Goal: Information Seeking & Learning: Learn about a topic

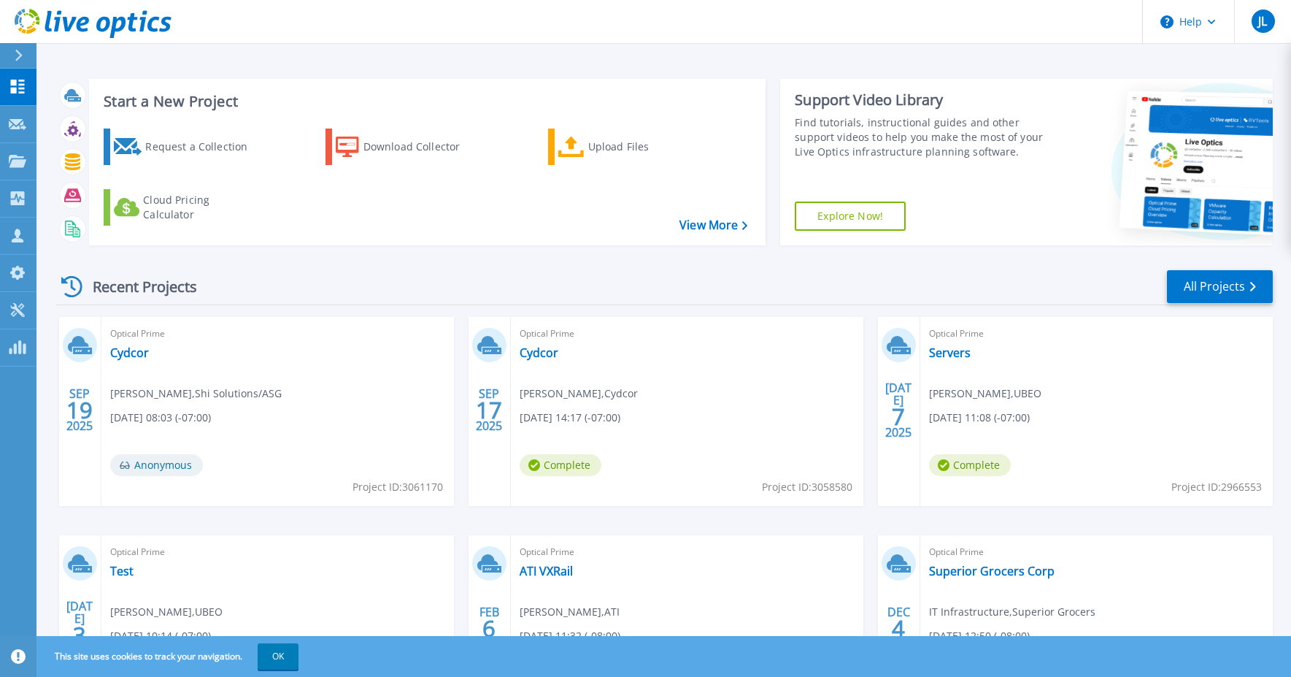
click at [966, 390] on span "Trevor Nelson , UBEO" at bounding box center [985, 393] width 112 height 16
click at [958, 354] on link "Servers" at bounding box center [950, 352] width 42 height 15
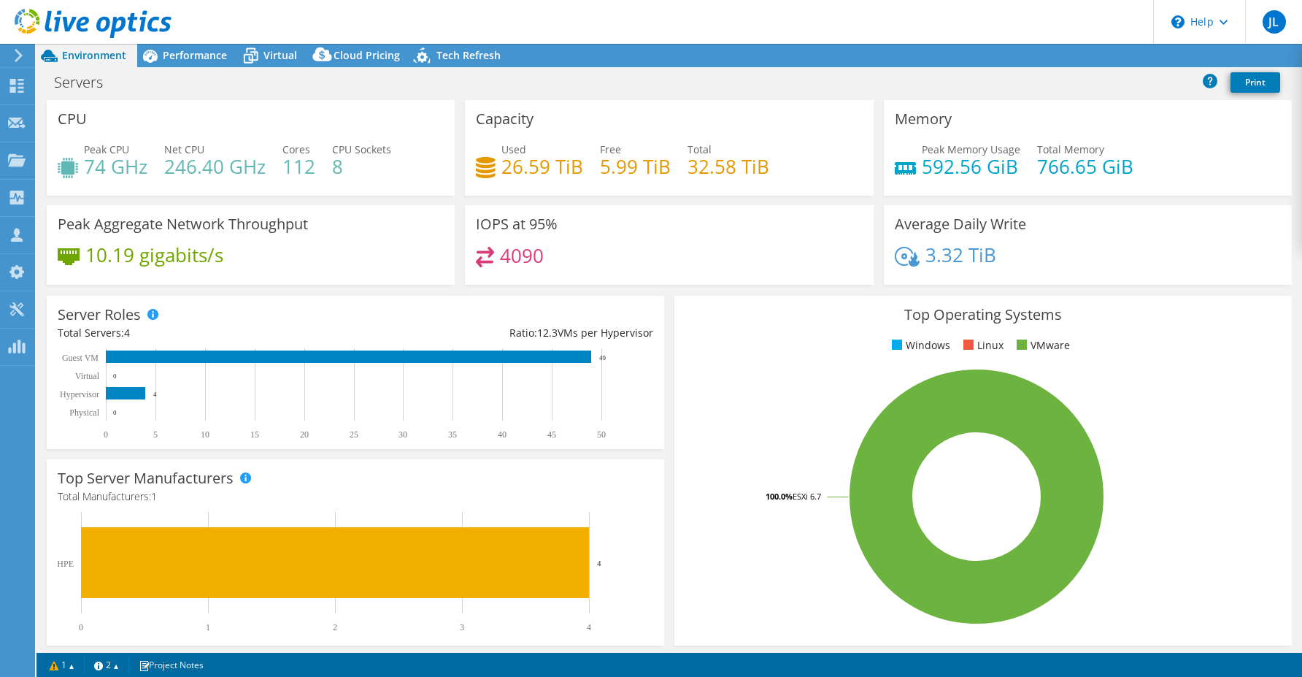
select select "USD"
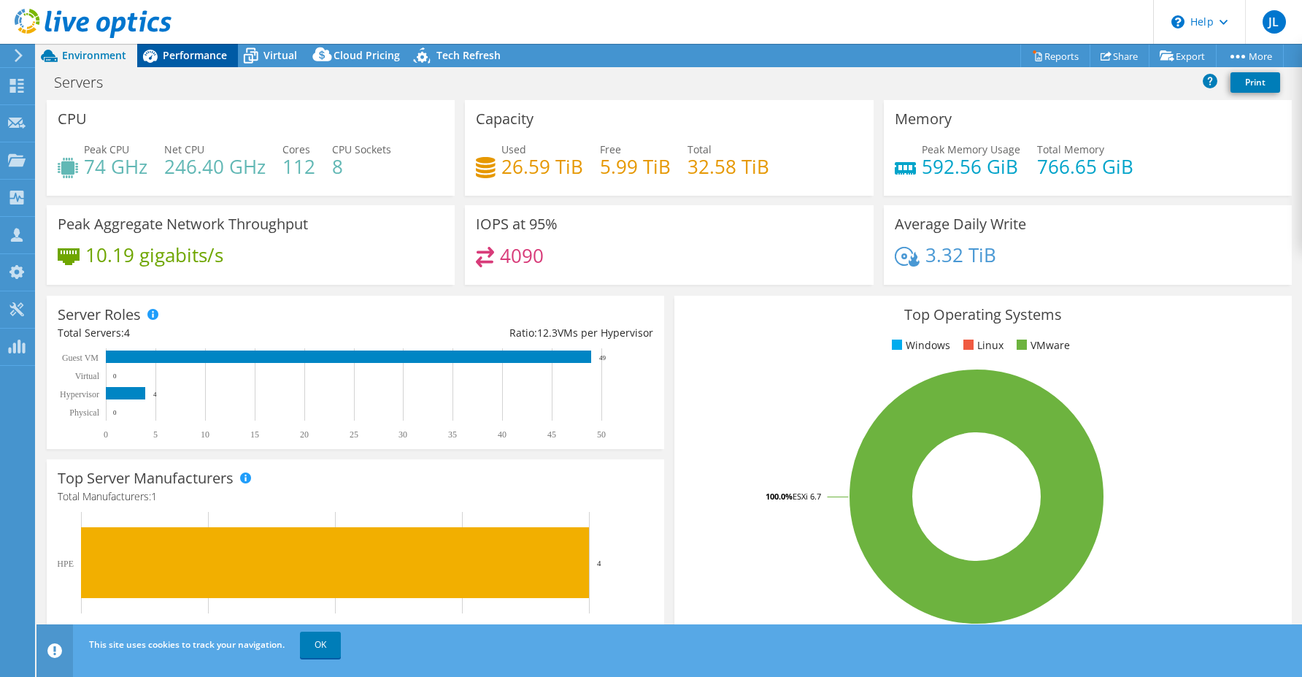
click at [165, 52] on span "Performance" at bounding box center [195, 55] width 64 height 14
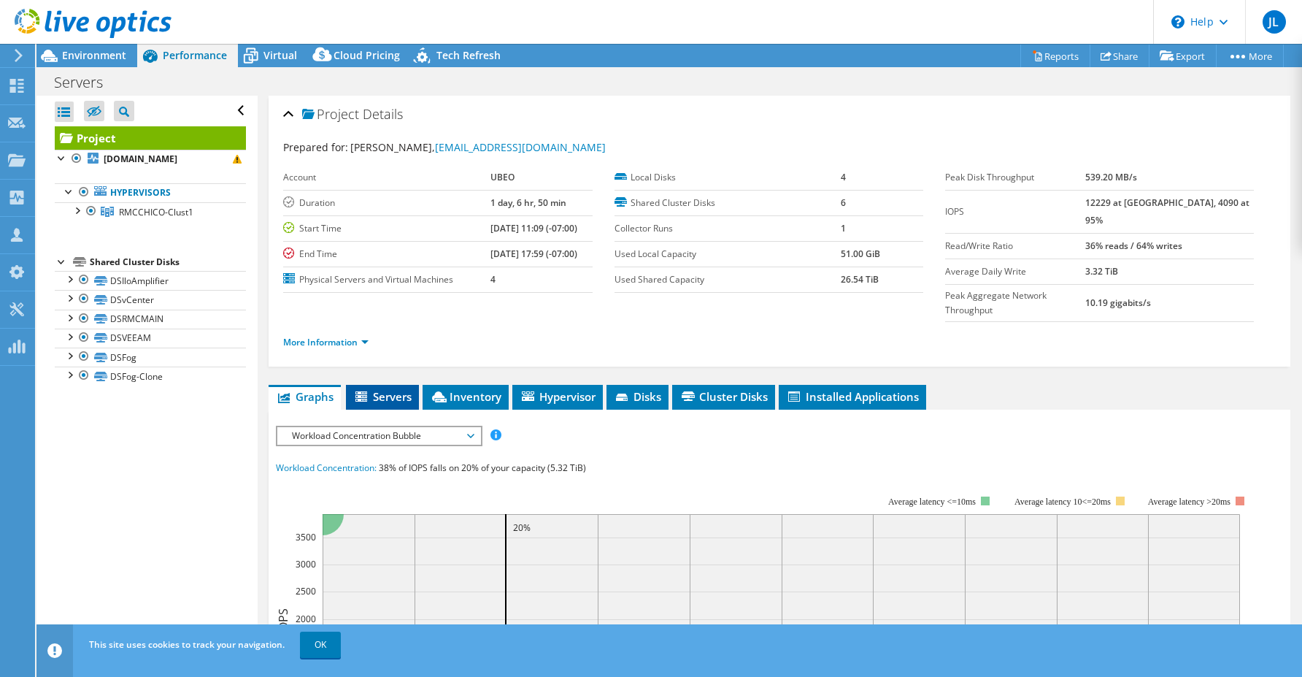
click at [379, 389] on span "Servers" at bounding box center [382, 396] width 58 height 15
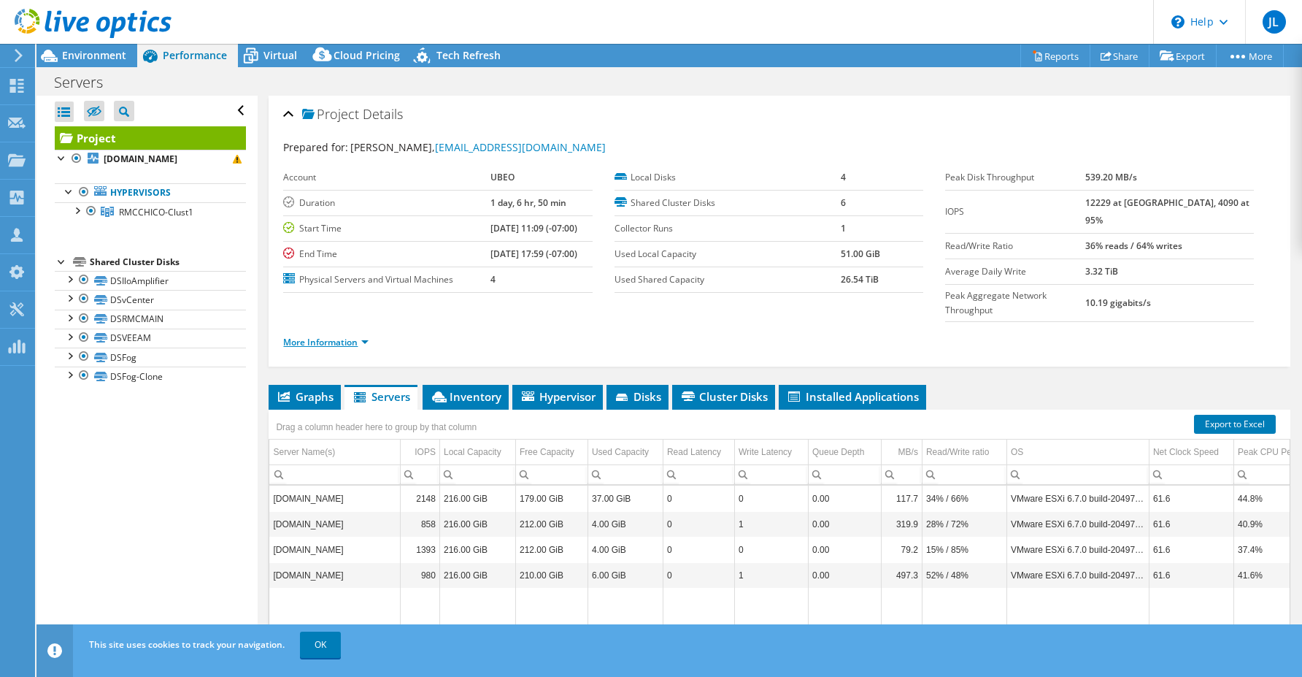
click at [358, 336] on link "More Information" at bounding box center [325, 342] width 85 height 12
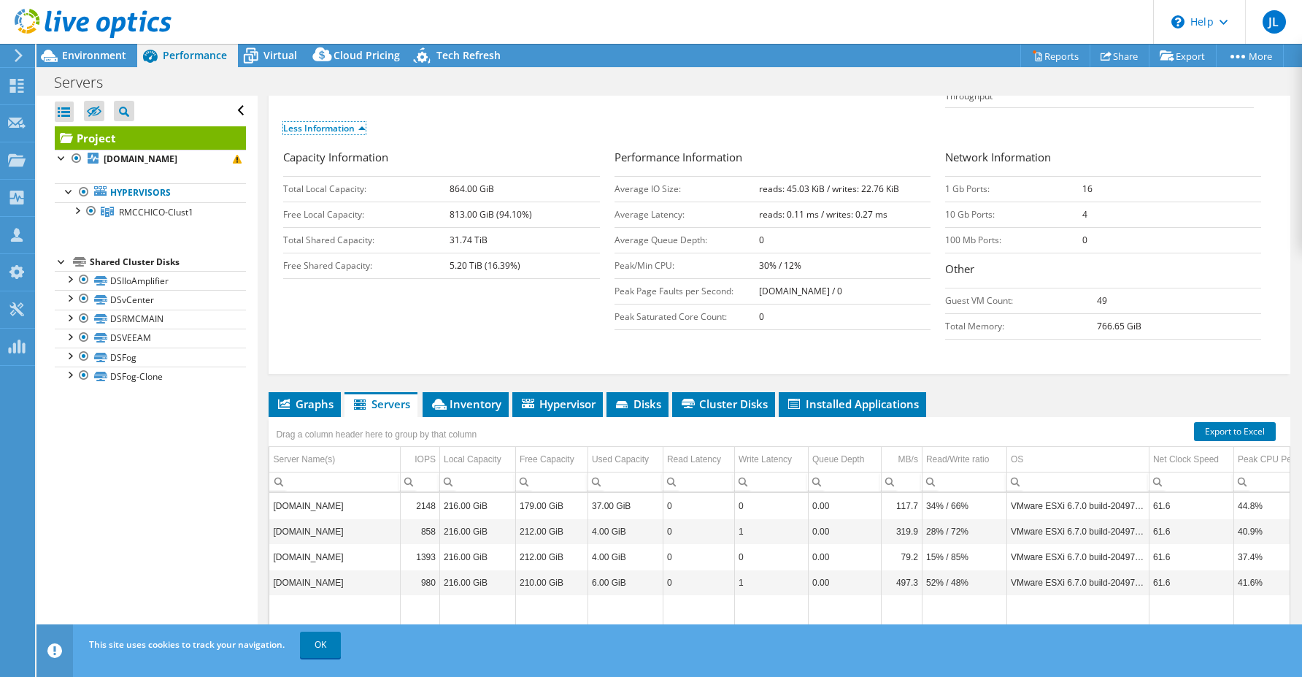
scroll to position [219, 0]
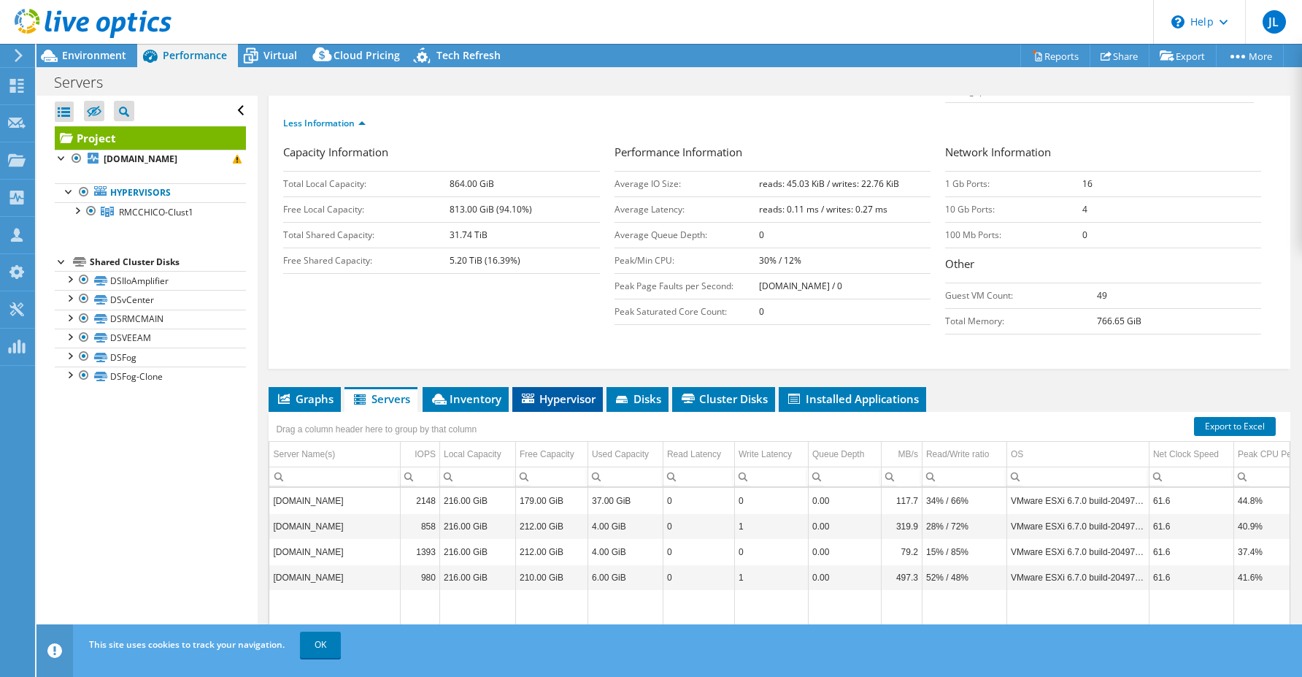
click at [550, 391] on span "Hypervisor" at bounding box center [558, 398] width 76 height 15
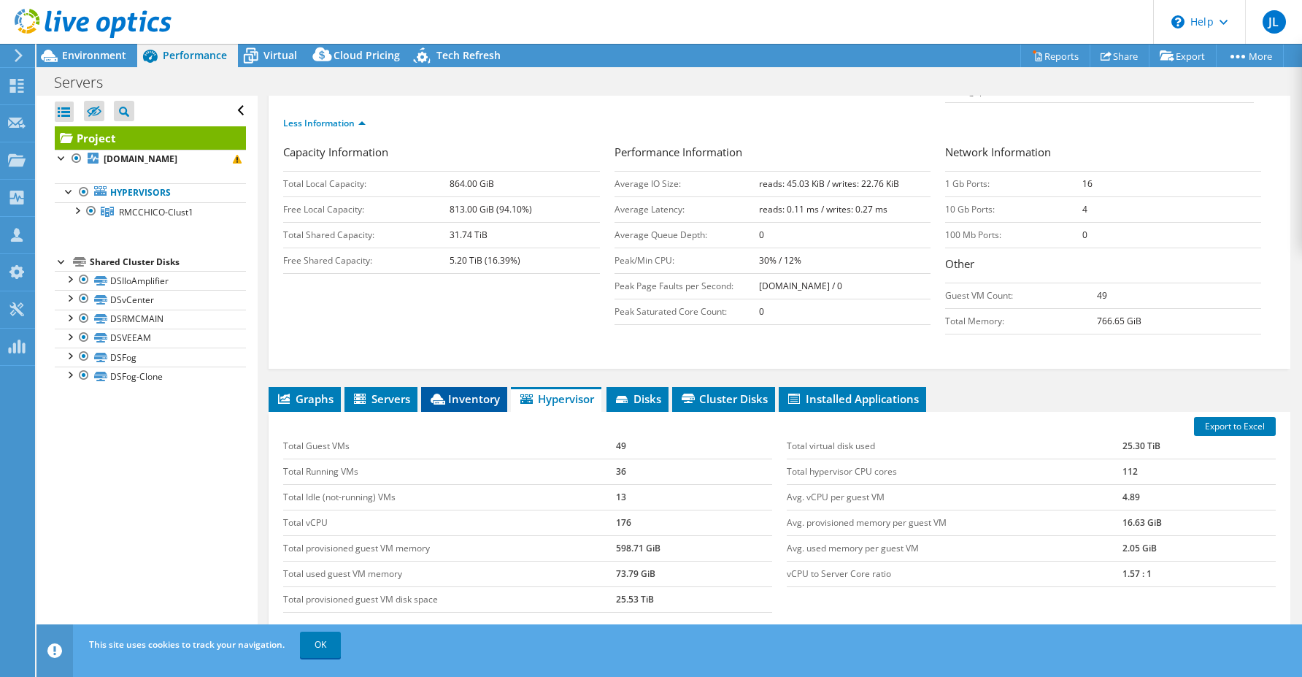
click at [487, 387] on li "Inventory" at bounding box center [464, 399] width 86 height 25
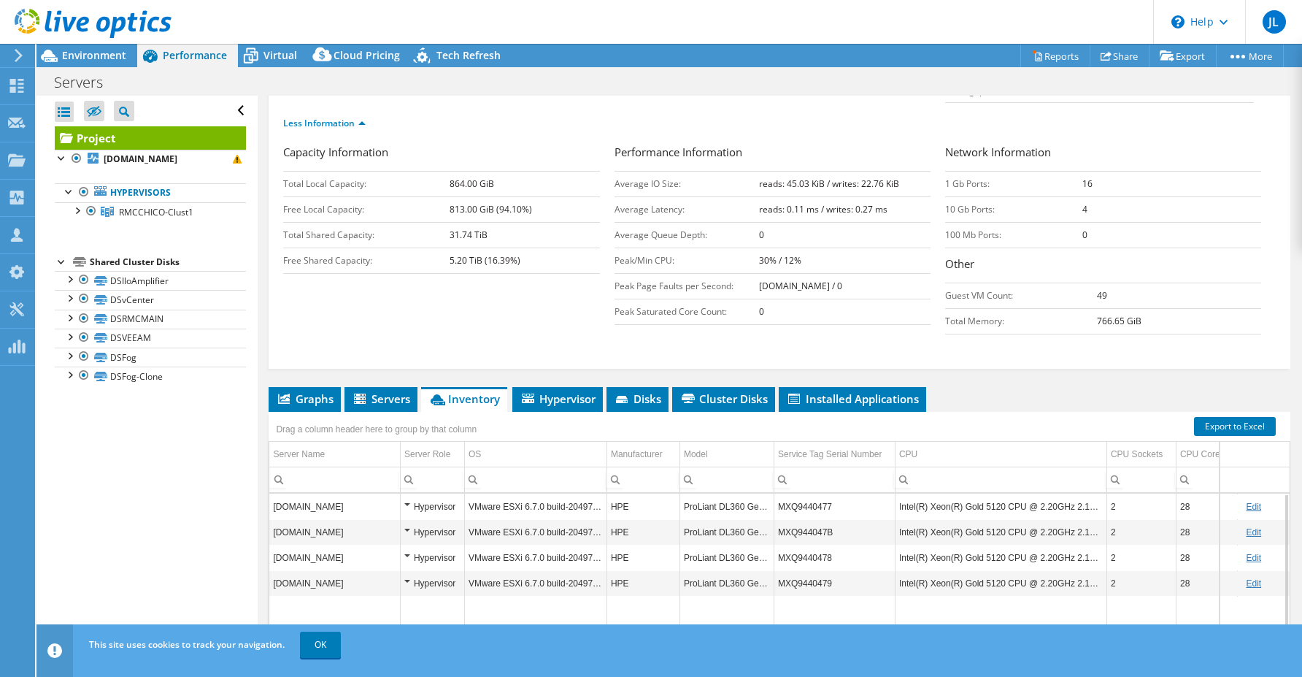
click at [720, 493] on td "ProLiant DL360 Gen10" at bounding box center [726, 506] width 94 height 26
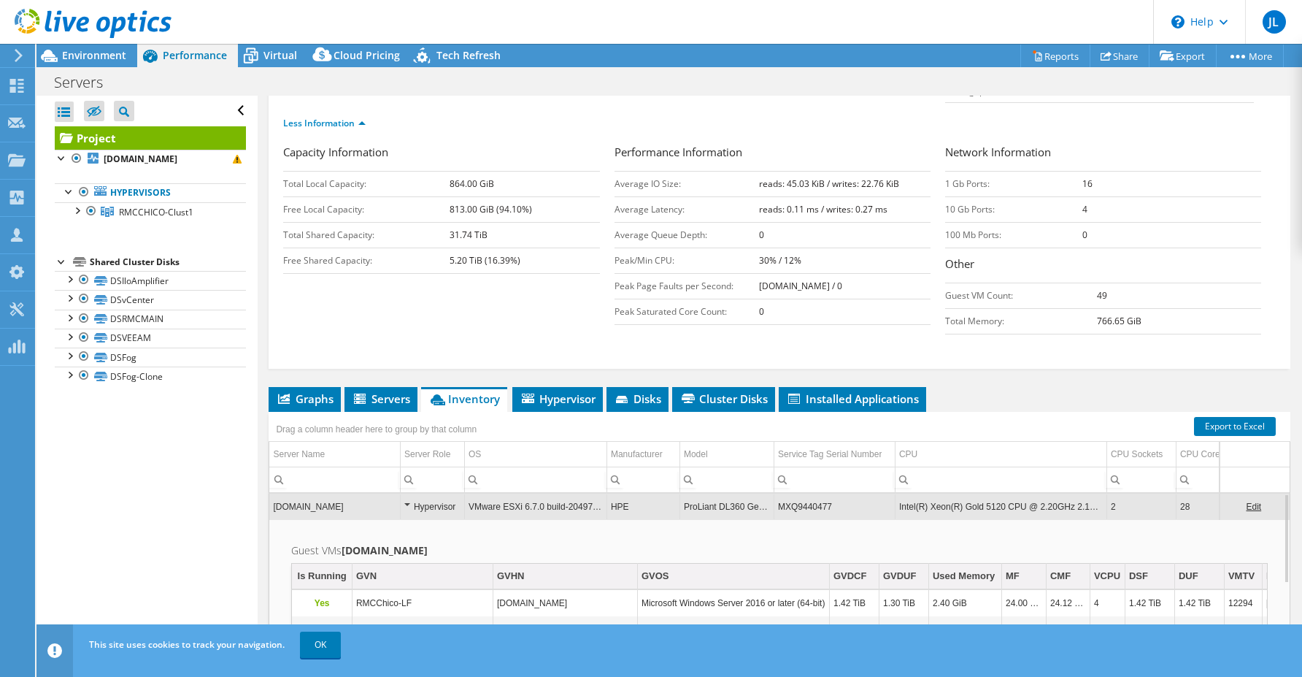
click at [1246, 501] on link "Edit" at bounding box center [1253, 506] width 15 height 10
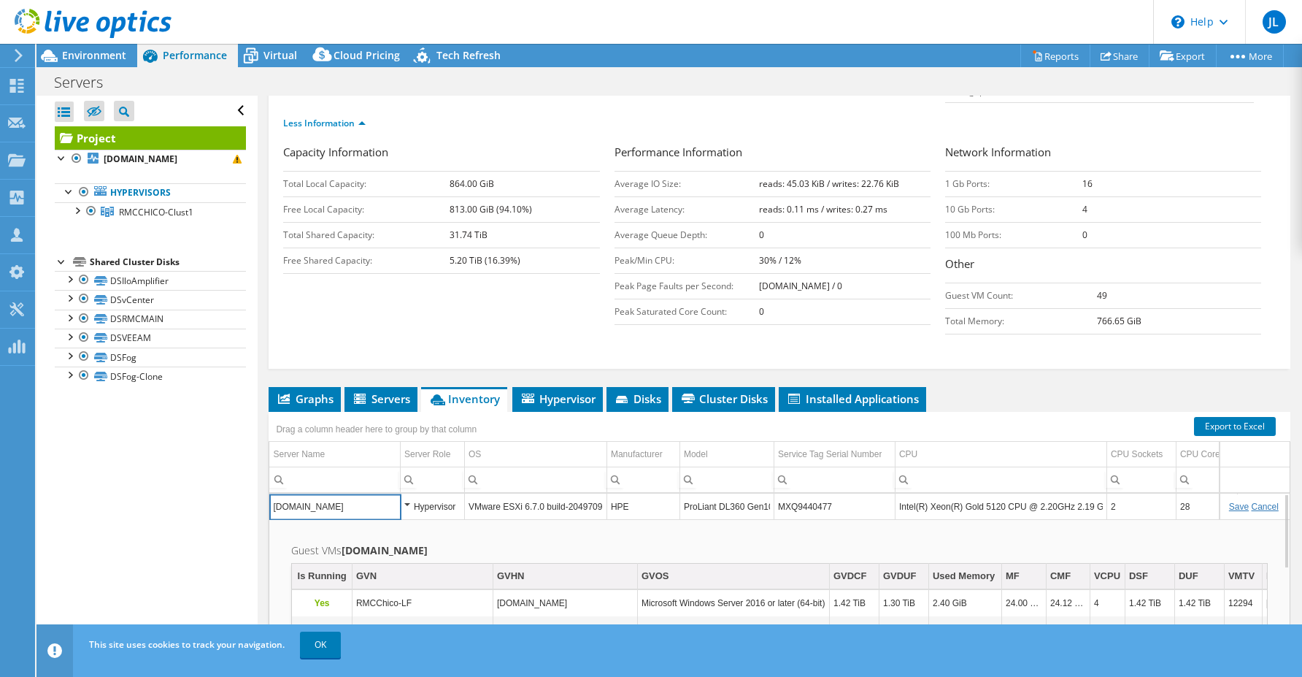
click at [723, 497] on input "ProLiant DL360 Gen10" at bounding box center [726, 506] width 93 height 19
drag, startPoint x: 900, startPoint y: 478, endPoint x: 1121, endPoint y: 471, distance: 221.3
click at [1121, 493] on tr "rmcchico-host1.raymorgan.com Hypervisor VMware ESXi 6.7.0 build-20497097 HPE Pr…" at bounding box center [857, 506] width 1176 height 26
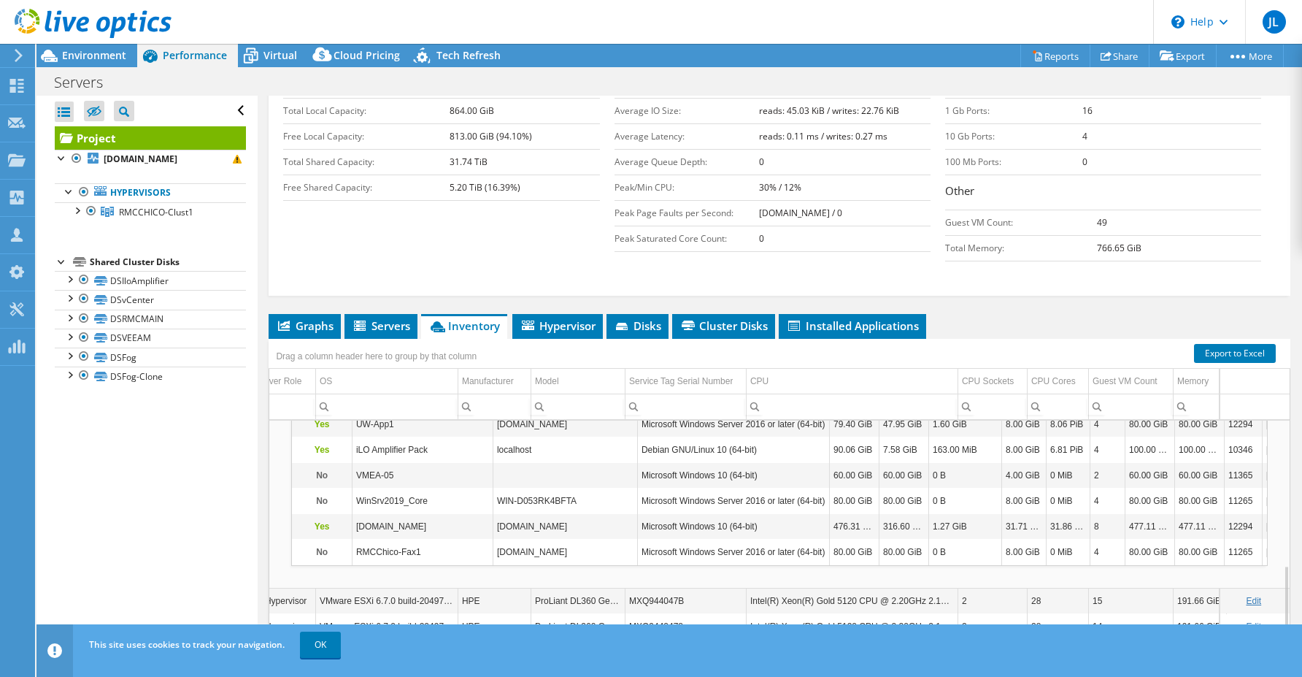
scroll to position [0, 0]
drag, startPoint x: 985, startPoint y: 615, endPoint x: 1187, endPoint y: 622, distance: 203.0
click at [1187, 622] on body "JL Channel Partner [PERSON_NAME] [PERSON_NAME][EMAIL_ADDRESS][DOMAIN_NAME] Shi …" at bounding box center [651, 338] width 1302 height 677
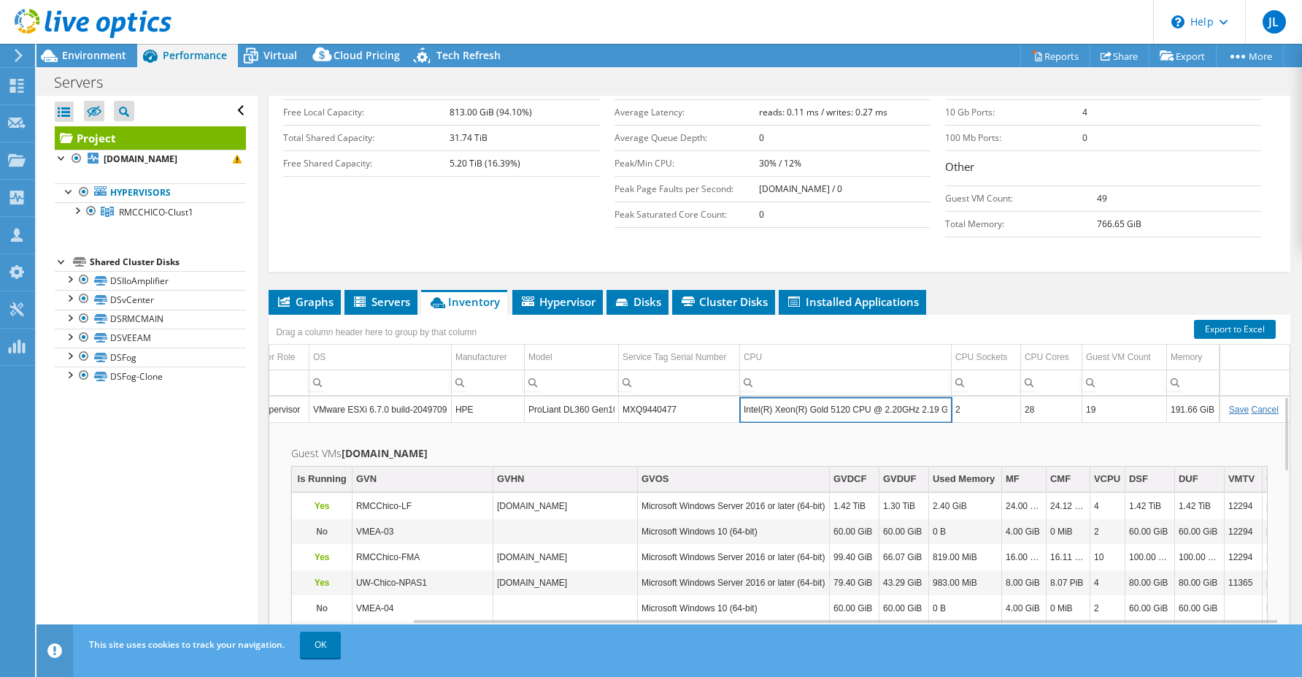
scroll to position [319, 0]
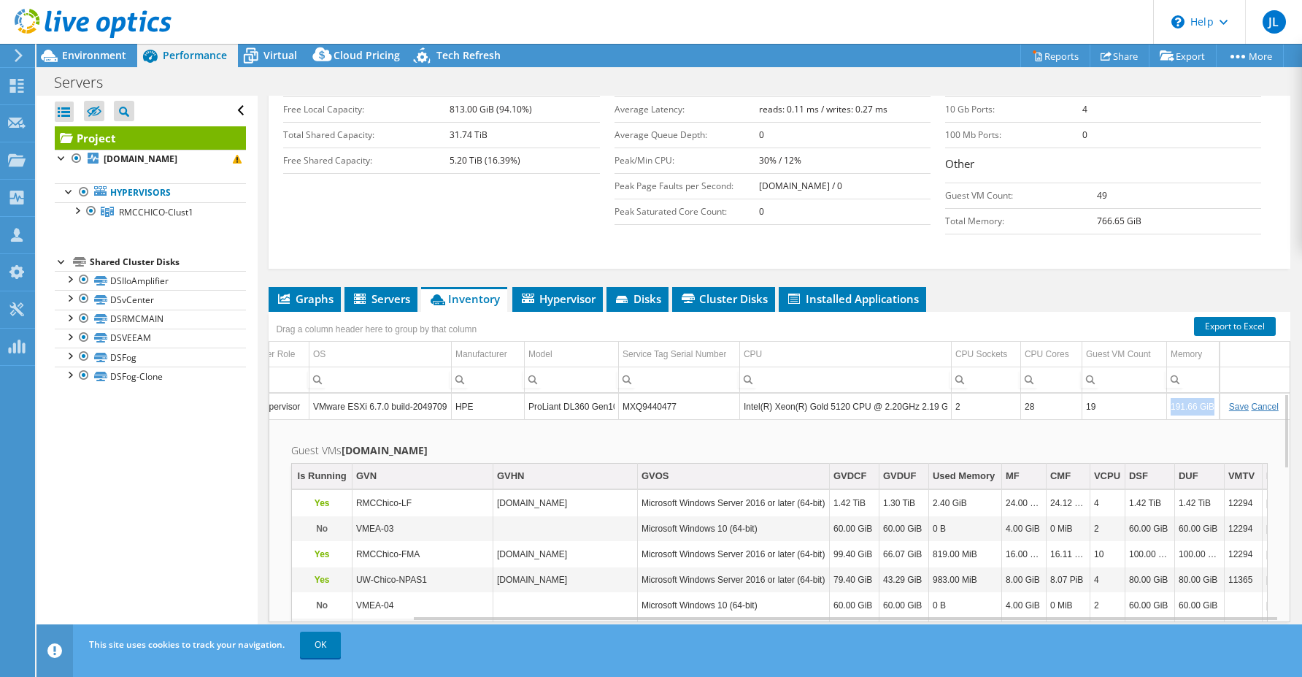
drag, startPoint x: 1159, startPoint y: 376, endPoint x: 1201, endPoint y: 378, distance: 41.7
click at [1201, 393] on td "191.66 GiB" at bounding box center [1192, 406] width 53 height 26
copy td "191.66 GiB"
click at [388, 291] on span "Servers" at bounding box center [381, 298] width 58 height 15
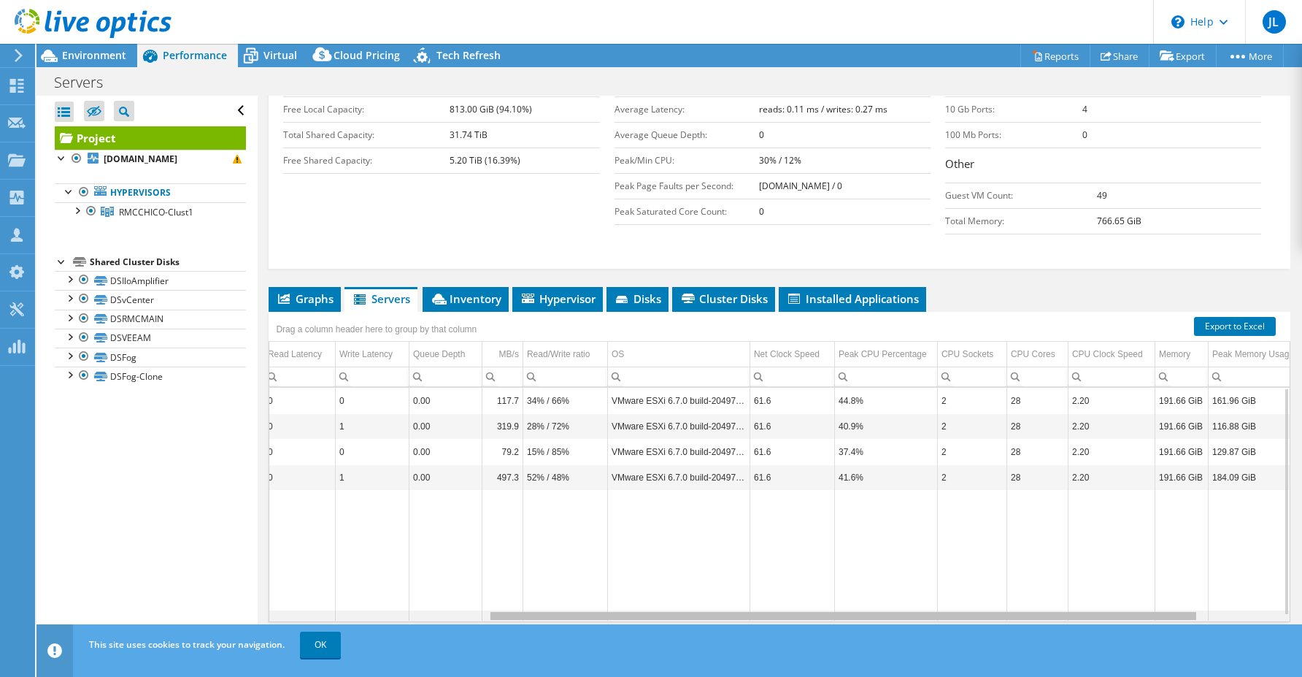
scroll to position [0, 428]
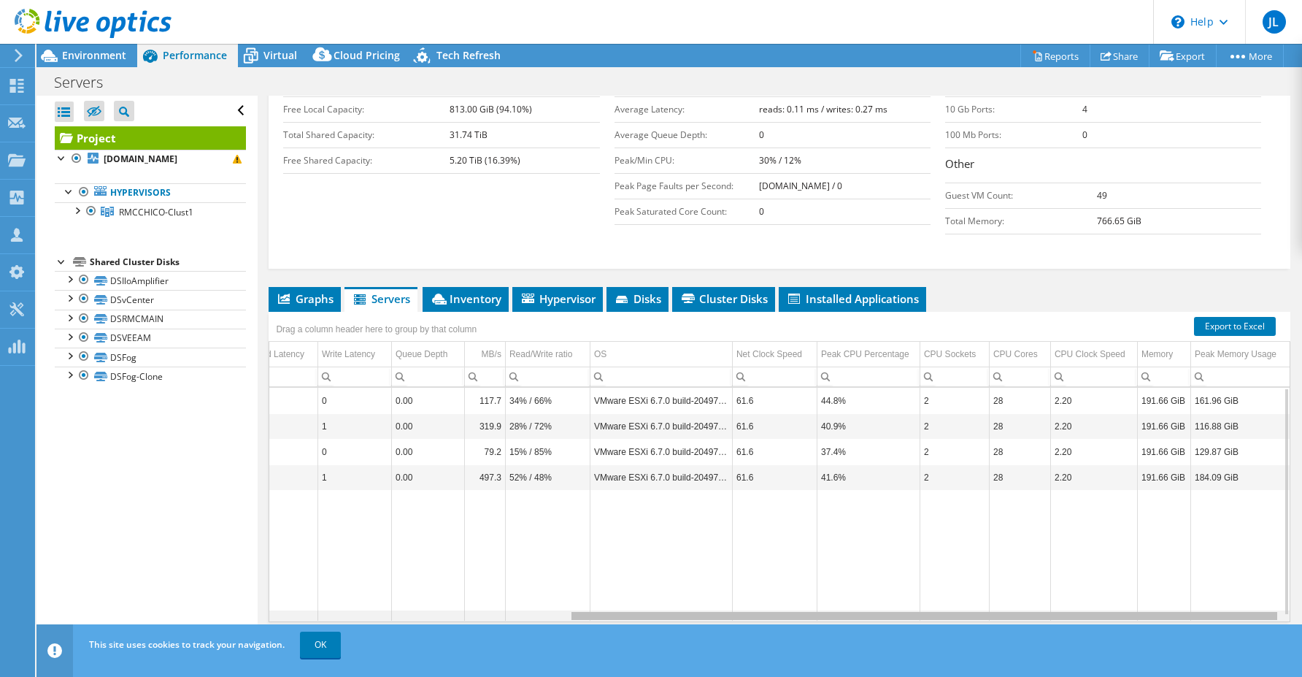
drag, startPoint x: 792, startPoint y: 587, endPoint x: 1128, endPoint y: 589, distance: 335.7
click at [1128, 589] on body "JL Channel Partner [PERSON_NAME] [PERSON_NAME][EMAIL_ADDRESS][DOMAIN_NAME] Shi …" at bounding box center [651, 338] width 1302 height 677
drag, startPoint x: 1130, startPoint y: 368, endPoint x: 1174, endPoint y: 370, distance: 43.8
click at [1174, 388] on td "191.66 GiB" at bounding box center [1163, 401] width 53 height 26
copy td "191.66 GiB"
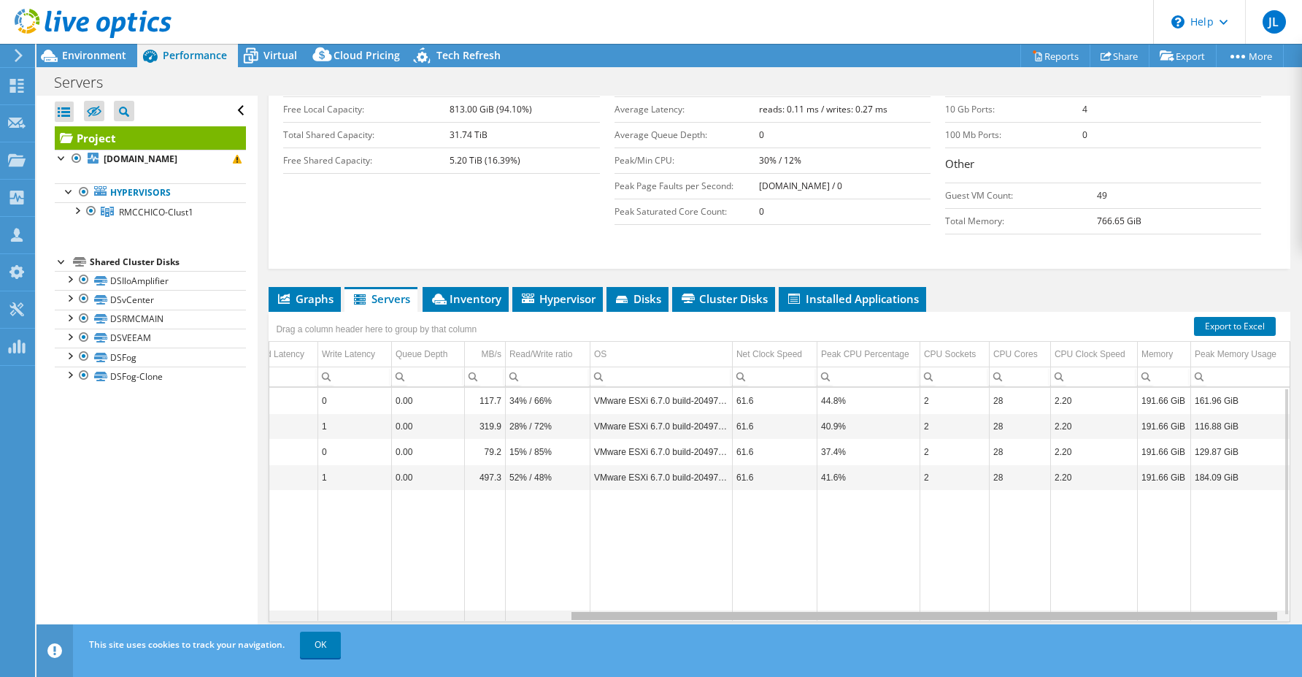
drag, startPoint x: 752, startPoint y: 588, endPoint x: 884, endPoint y: 590, distance: 131.4
click at [884, 590] on body "JL Channel Partner [PERSON_NAME] [PERSON_NAME][EMAIL_ADDRESS][DOMAIN_NAME] Shi …" at bounding box center [651, 338] width 1302 height 677
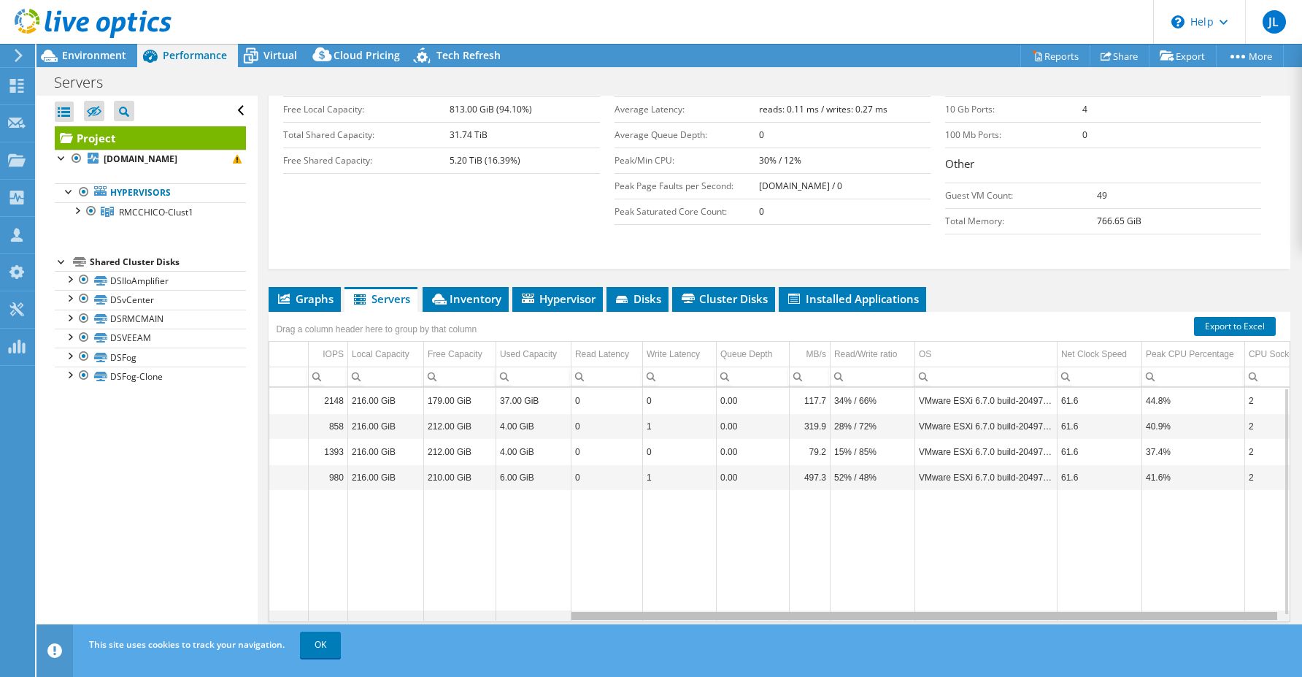
scroll to position [0, 0]
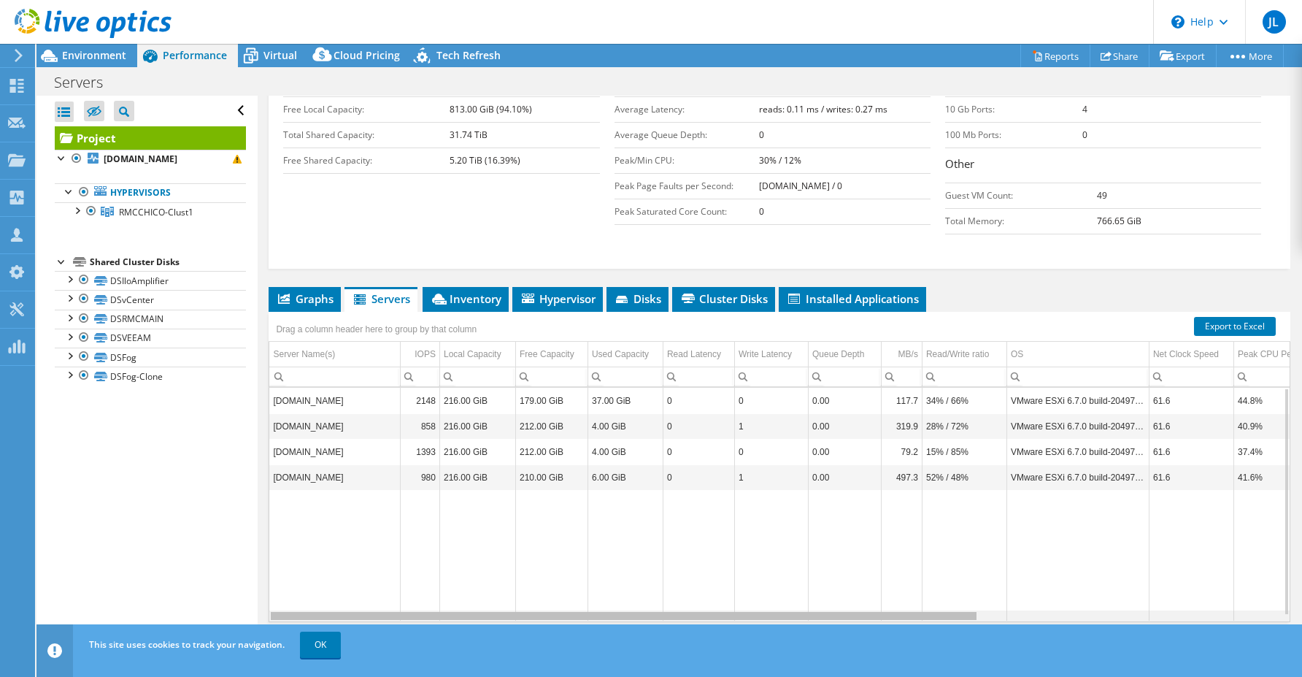
drag, startPoint x: 933, startPoint y: 586, endPoint x: 532, endPoint y: 594, distance: 401.5
click at [532, 594] on body "JL Channel Partner [PERSON_NAME] [PERSON_NAME][EMAIL_ADDRESS][DOMAIN_NAME] Shi …" at bounding box center [651, 338] width 1302 height 677
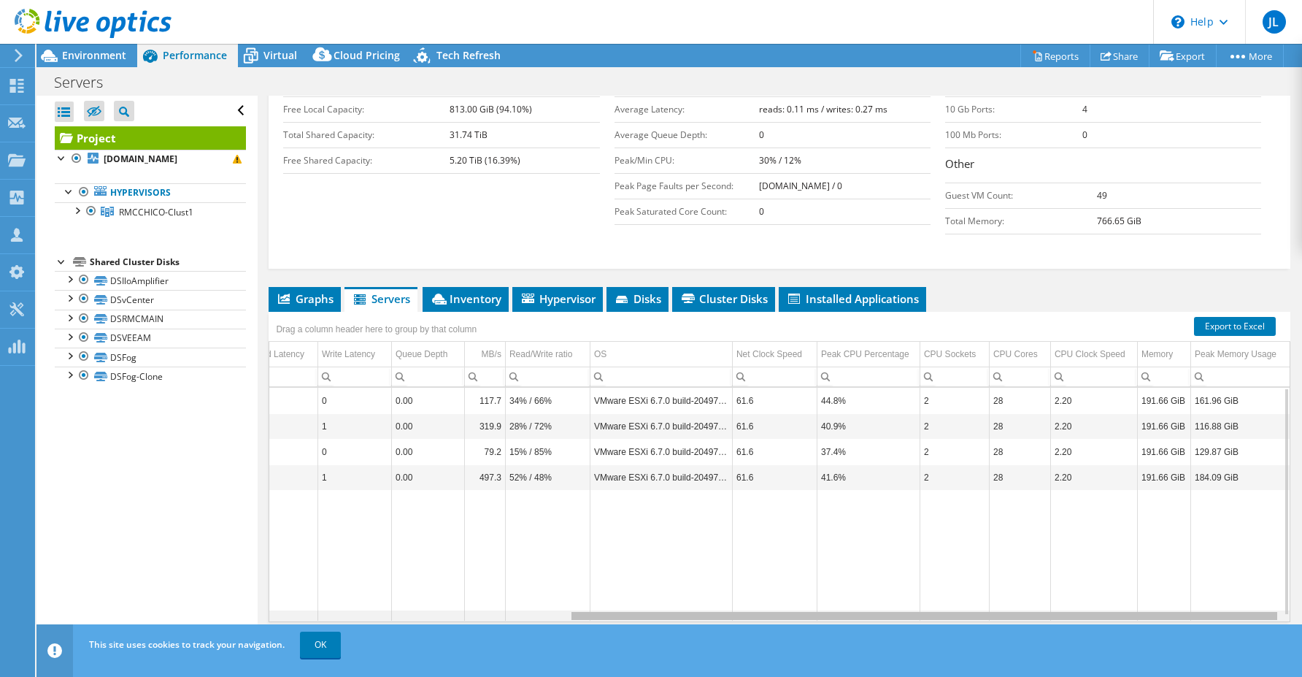
scroll to position [0, 423]
drag, startPoint x: 707, startPoint y: 588, endPoint x: 1056, endPoint y: 589, distance: 348.9
click at [1057, 588] on body "JL Channel Partner [PERSON_NAME] [PERSON_NAME][EMAIL_ADDRESS][DOMAIN_NAME] Shi …" at bounding box center [651, 338] width 1302 height 677
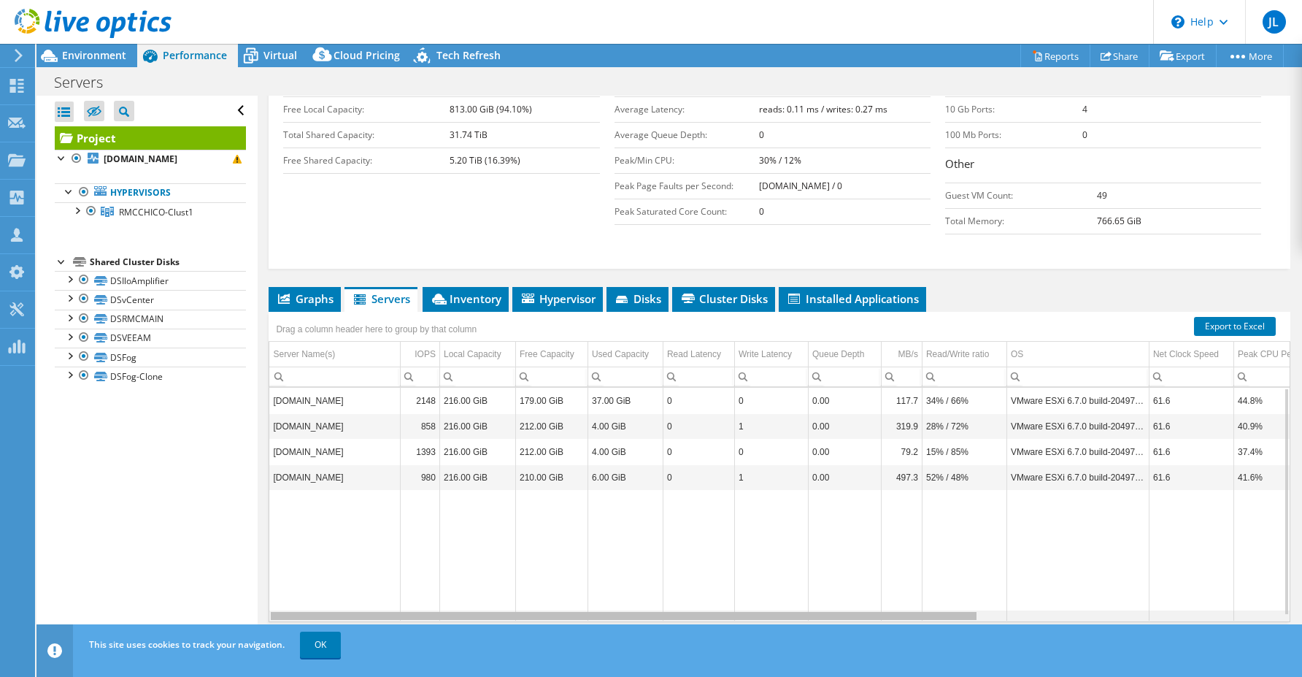
drag, startPoint x: 626, startPoint y: 589, endPoint x: 259, endPoint y: 579, distance: 367.2
click at [259, 579] on body "JL Channel Partner [PERSON_NAME] [PERSON_NAME][EMAIL_ADDRESS][DOMAIN_NAME] Shi …" at bounding box center [651, 338] width 1302 height 677
click at [288, 293] on icon at bounding box center [284, 298] width 12 height 10
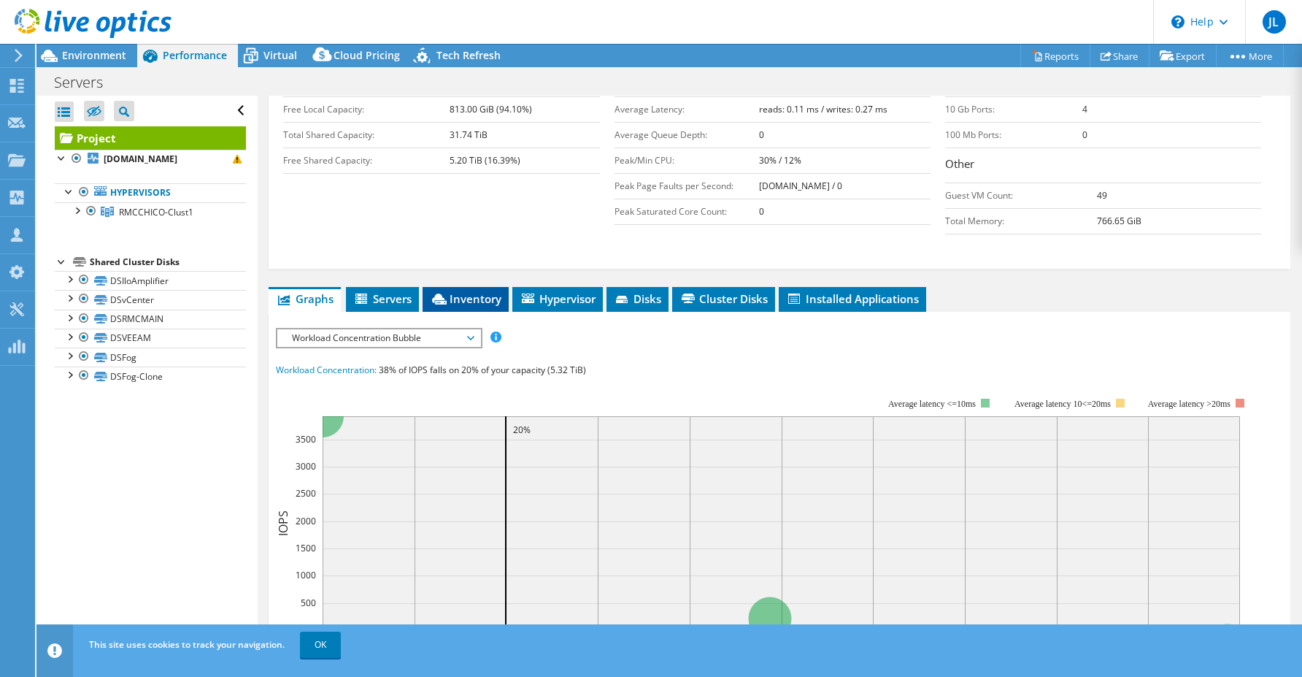
click at [471, 291] on span "Inventory" at bounding box center [466, 298] width 72 height 15
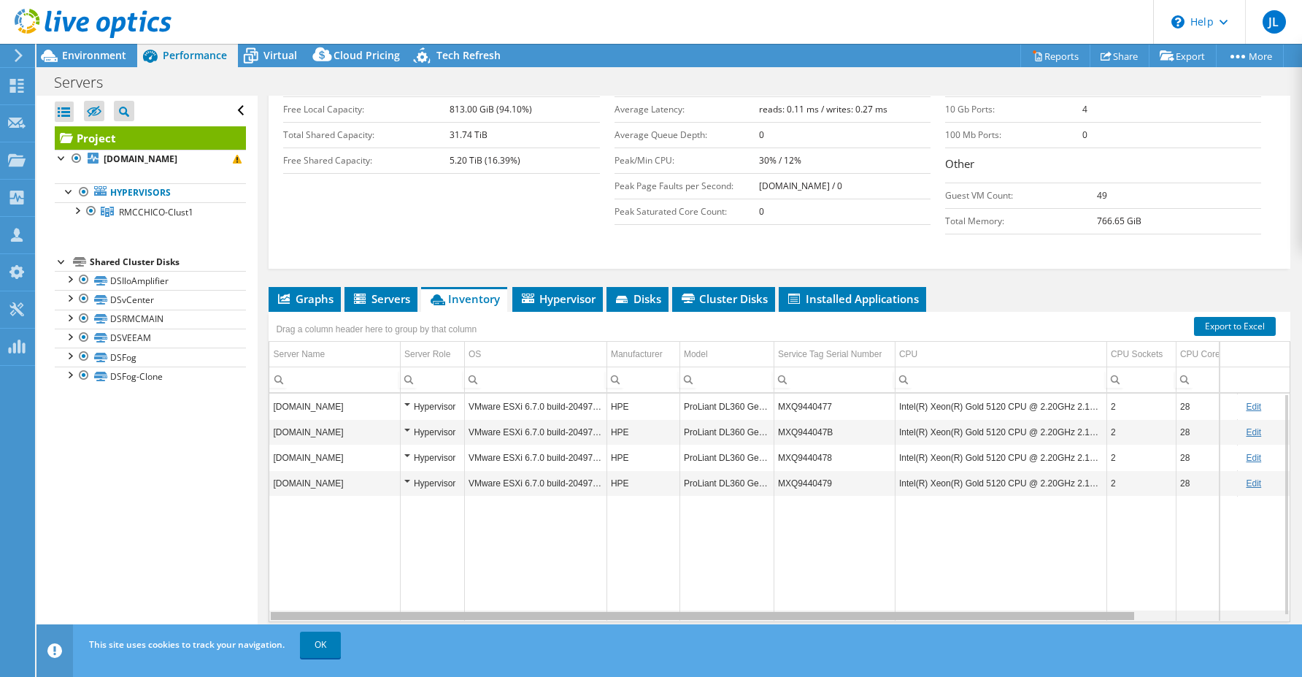
drag, startPoint x: 767, startPoint y: 590, endPoint x: 536, endPoint y: 588, distance: 230.6
click at [536, 588] on body "JL Channel Partner [PERSON_NAME] [PERSON_NAME][EMAIL_ADDRESS][DOMAIN_NAME] Shi …" at bounding box center [651, 338] width 1302 height 677
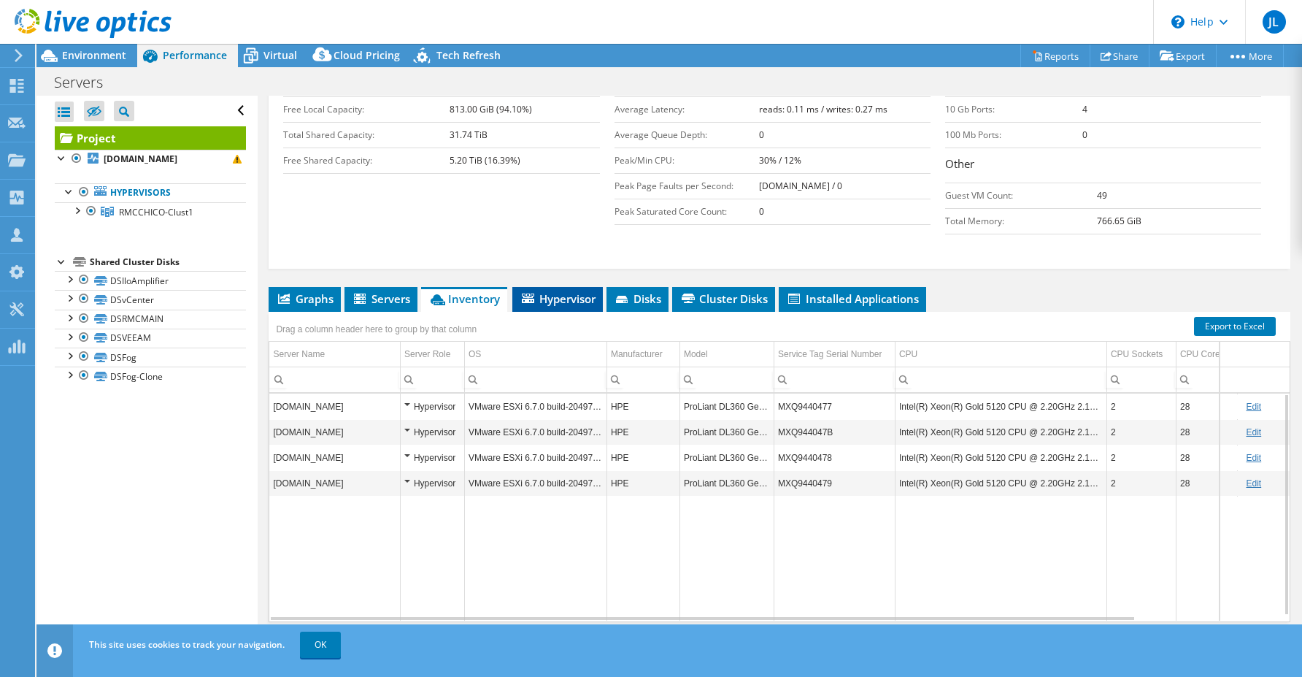
click at [541, 291] on span "Hypervisor" at bounding box center [558, 298] width 76 height 15
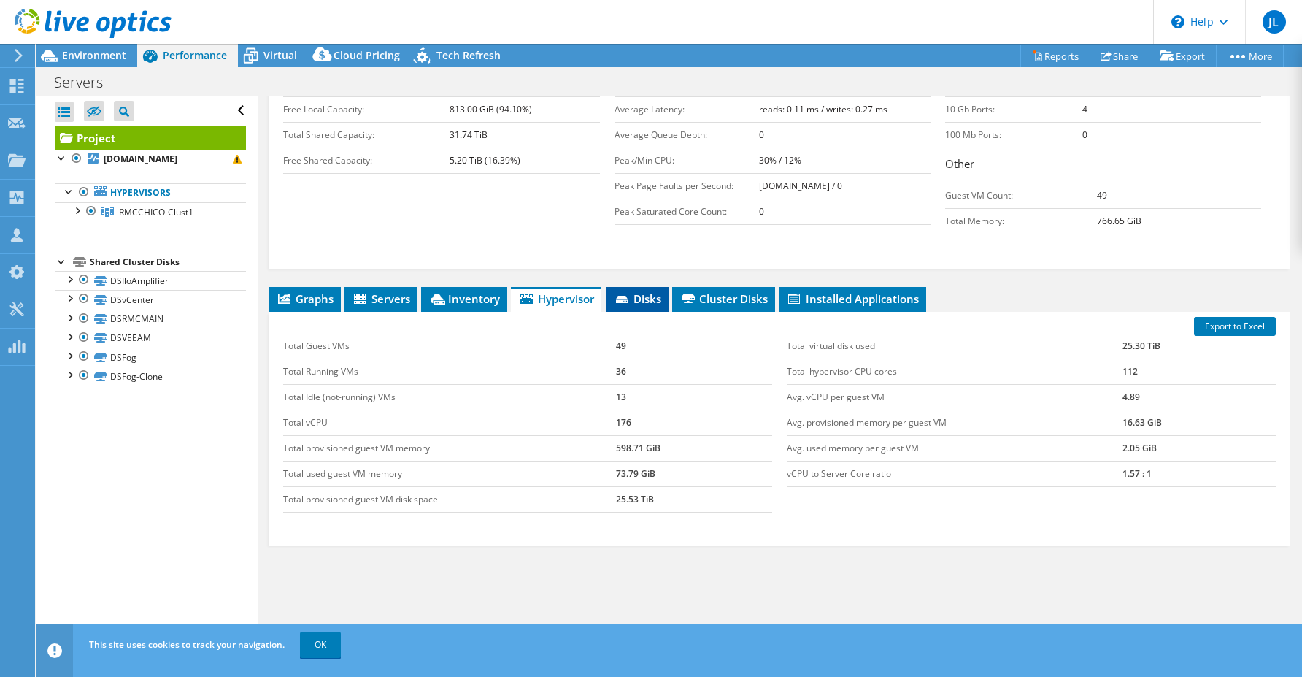
click at [630, 291] on span "Disks" at bounding box center [637, 298] width 47 height 15
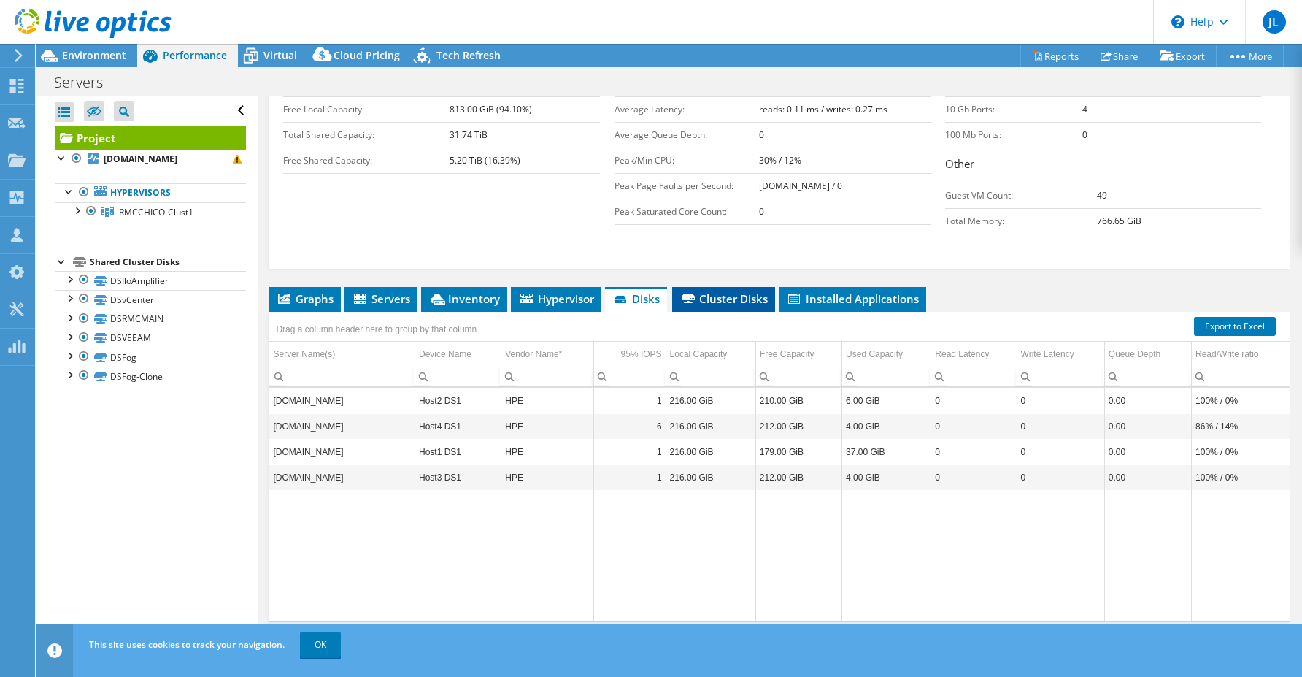
click at [694, 291] on span "Cluster Disks" at bounding box center [723, 298] width 88 height 15
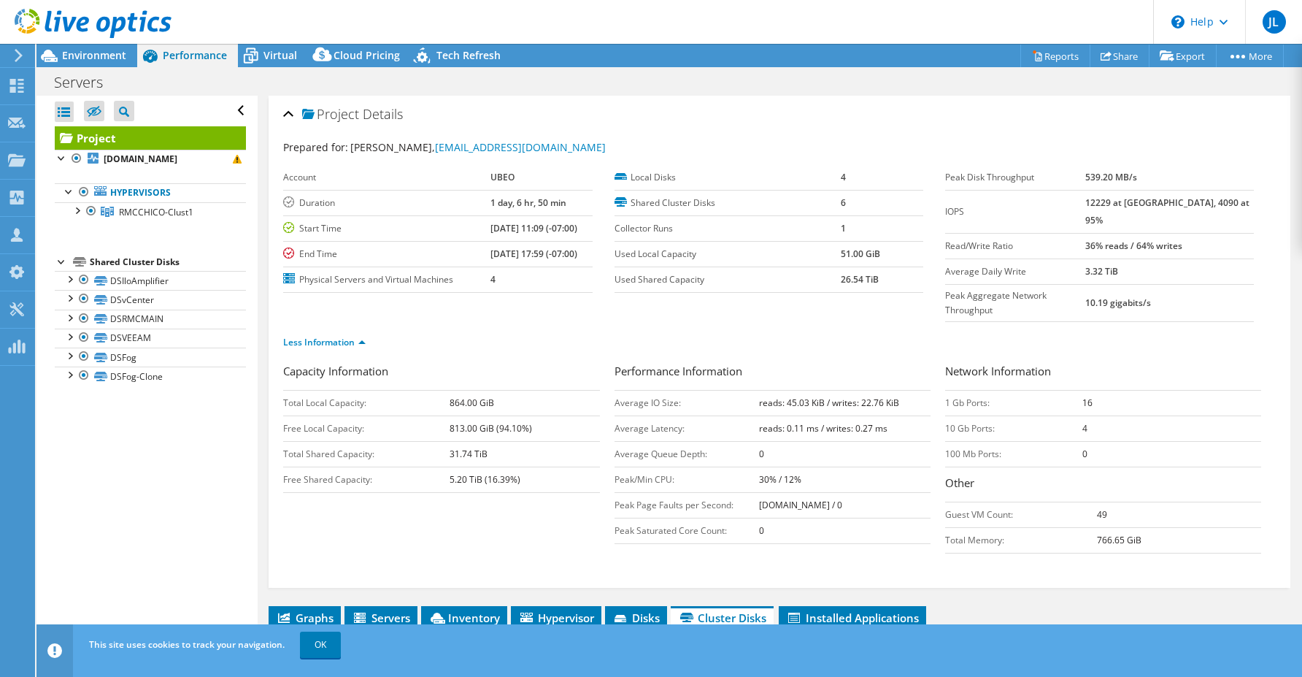
drag, startPoint x: 497, startPoint y: 375, endPoint x: 439, endPoint y: 376, distance: 58.4
click at [439, 390] on tr "Total Local Capacity: 864.00 GiB" at bounding box center [441, 403] width 316 height 26
click at [271, 27] on header "JL Channel Partner Jamie Lewis jamie_lewis@shi.com Shi Solutions/ASG My Profile…" at bounding box center [651, 22] width 1302 height 44
click at [858, 610] on span "Installed Applications" at bounding box center [852, 617] width 133 height 15
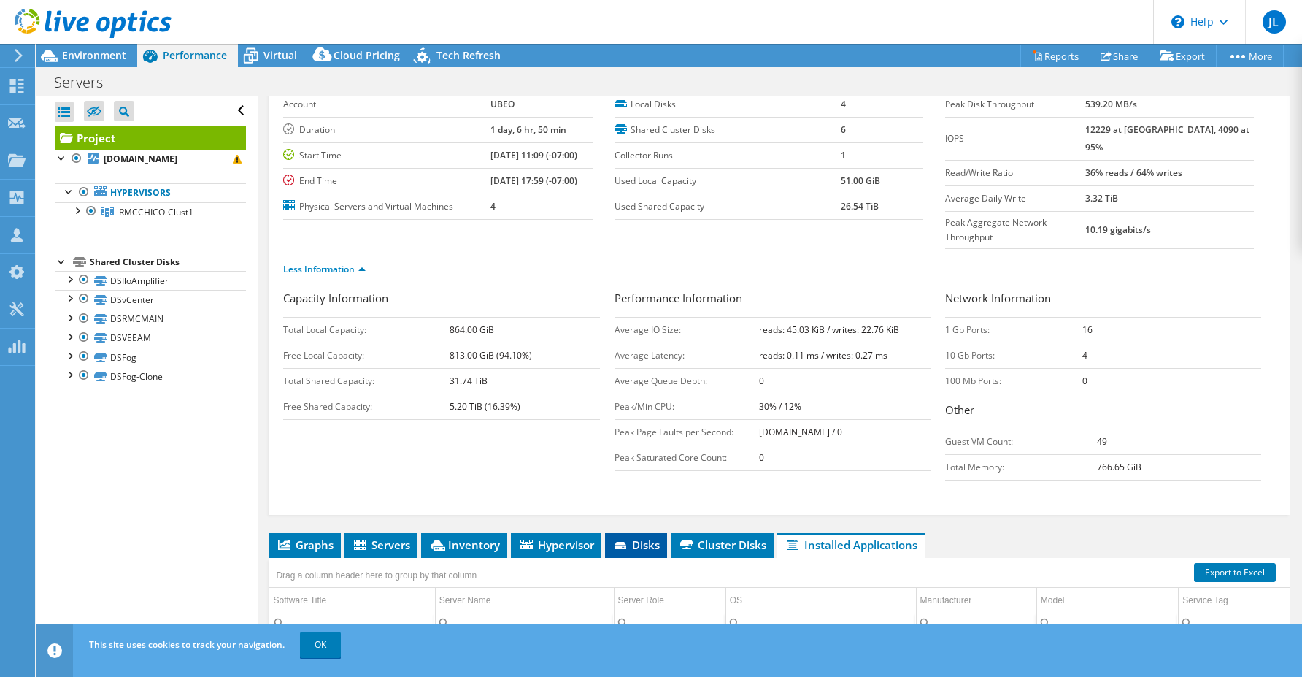
click at [645, 537] on span "Disks" at bounding box center [635, 544] width 47 height 15
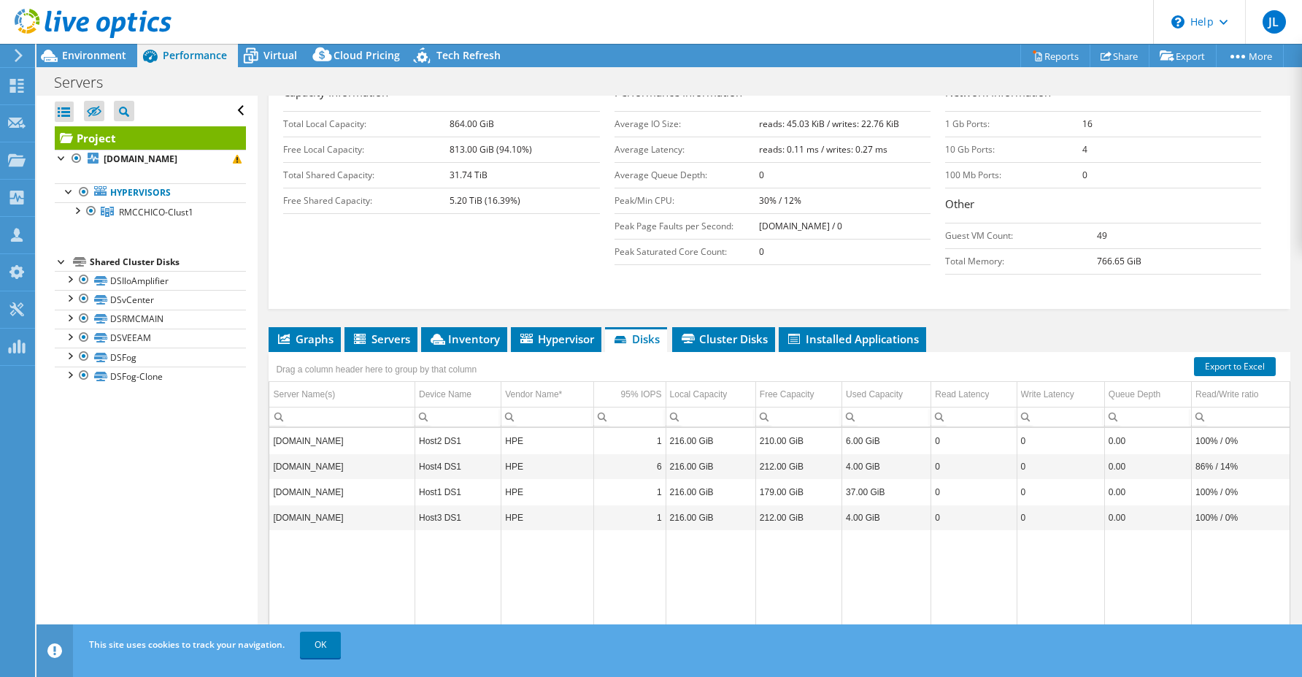
scroll to position [292, 0]
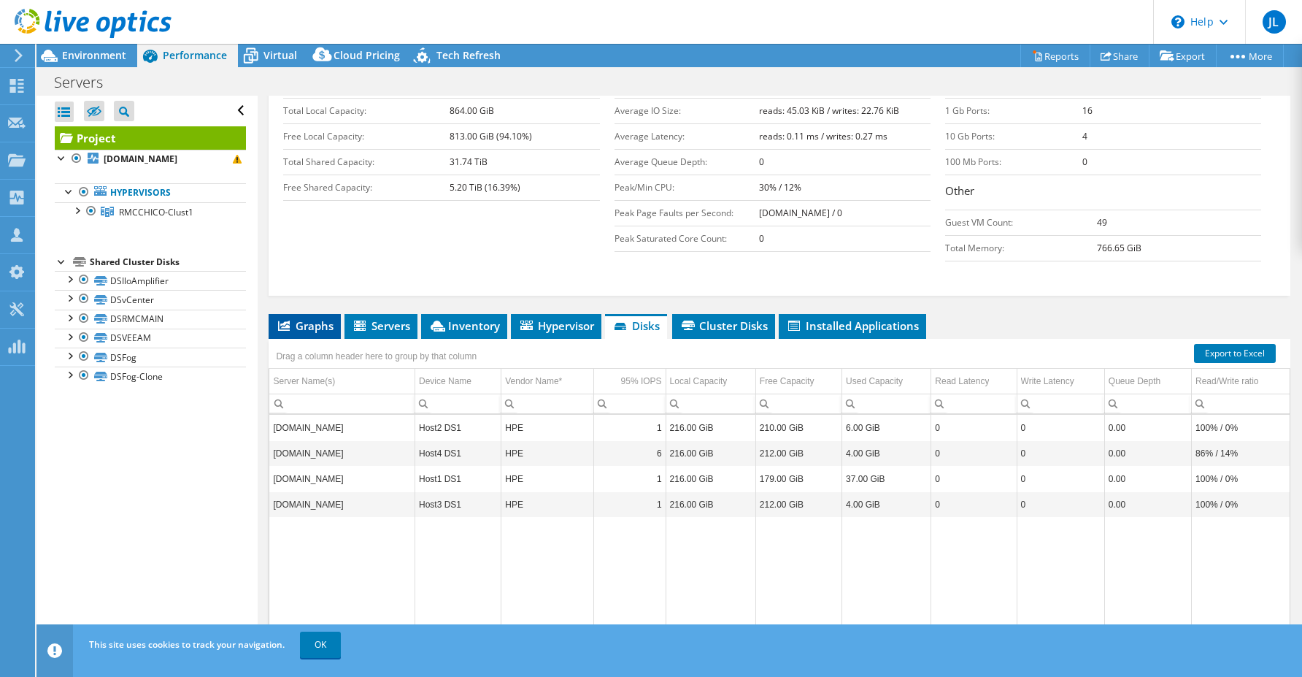
click at [321, 318] on span "Graphs" at bounding box center [305, 325] width 58 height 15
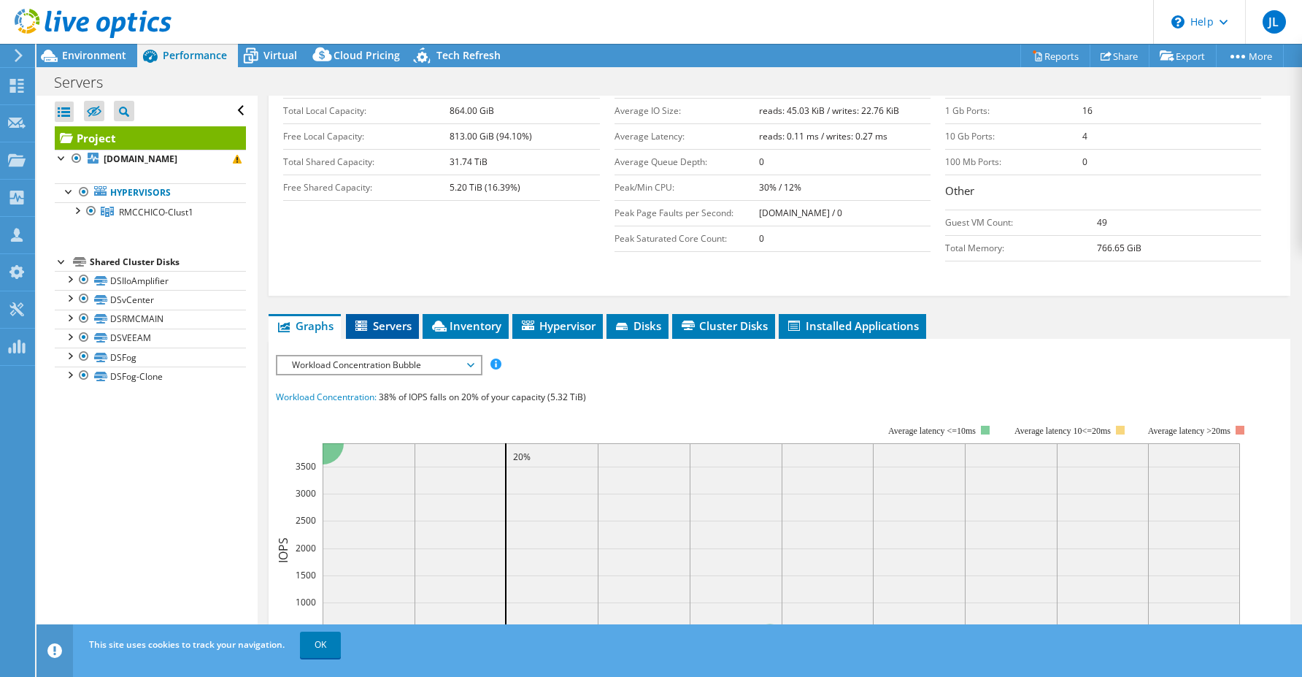
click at [389, 318] on span "Servers" at bounding box center [382, 325] width 58 height 15
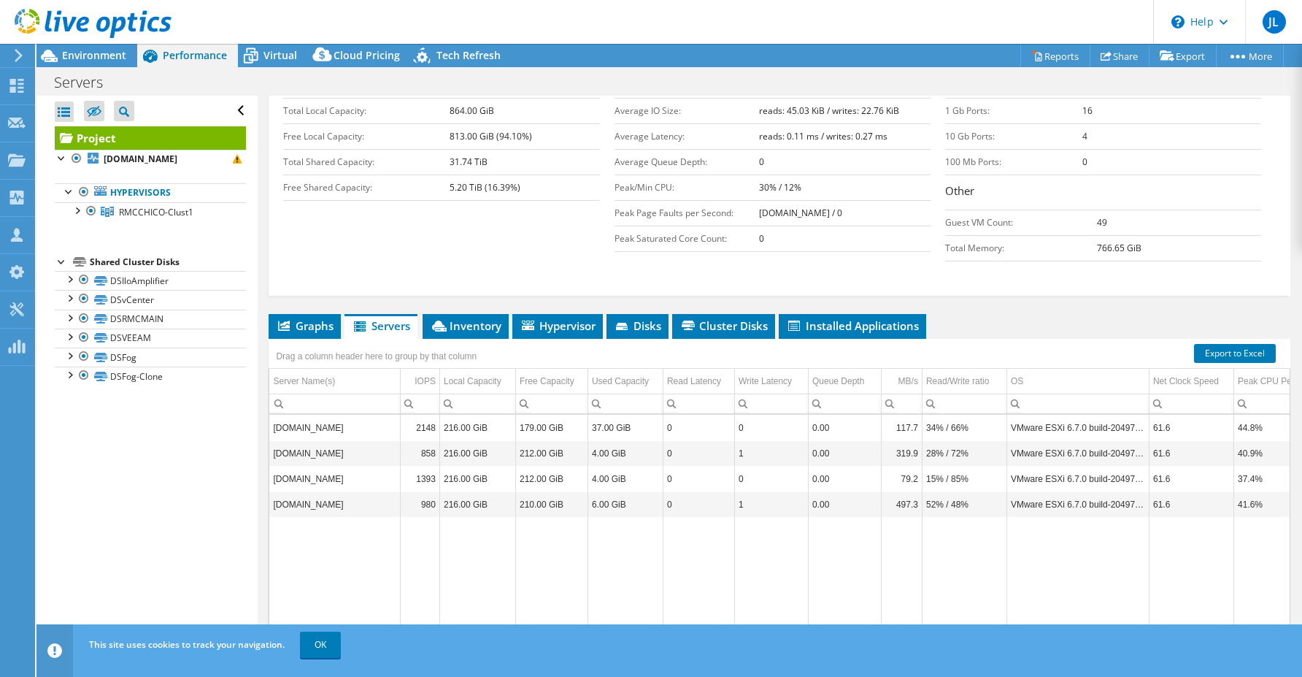
drag, startPoint x: 112, startPoint y: 568, endPoint x: 150, endPoint y: 556, distance: 40.4
click at [112, 568] on div "Open All Close All Hide Excluded Nodes Project Tree Filter" at bounding box center [146, 372] width 220 height 552
click at [481, 415] on td "216.00 GiB" at bounding box center [477, 428] width 76 height 26
click at [476, 415] on td "216.00 GiB" at bounding box center [477, 428] width 76 height 26
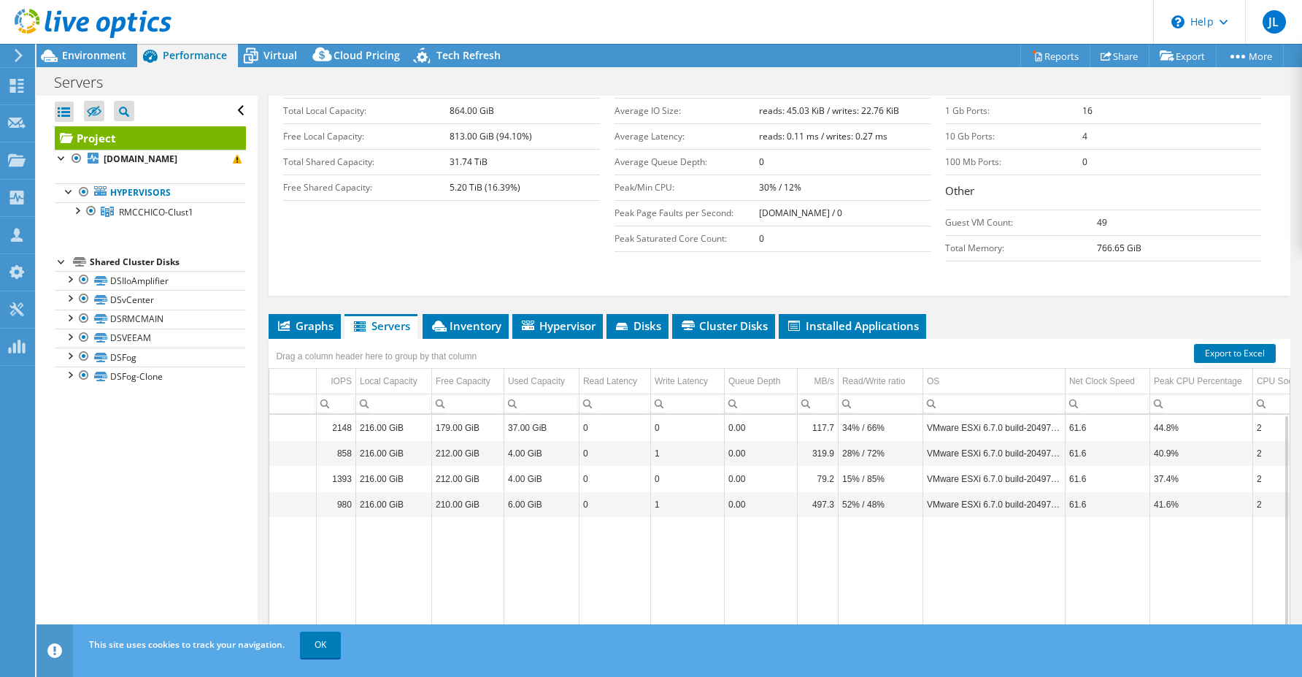
scroll to position [0, 0]
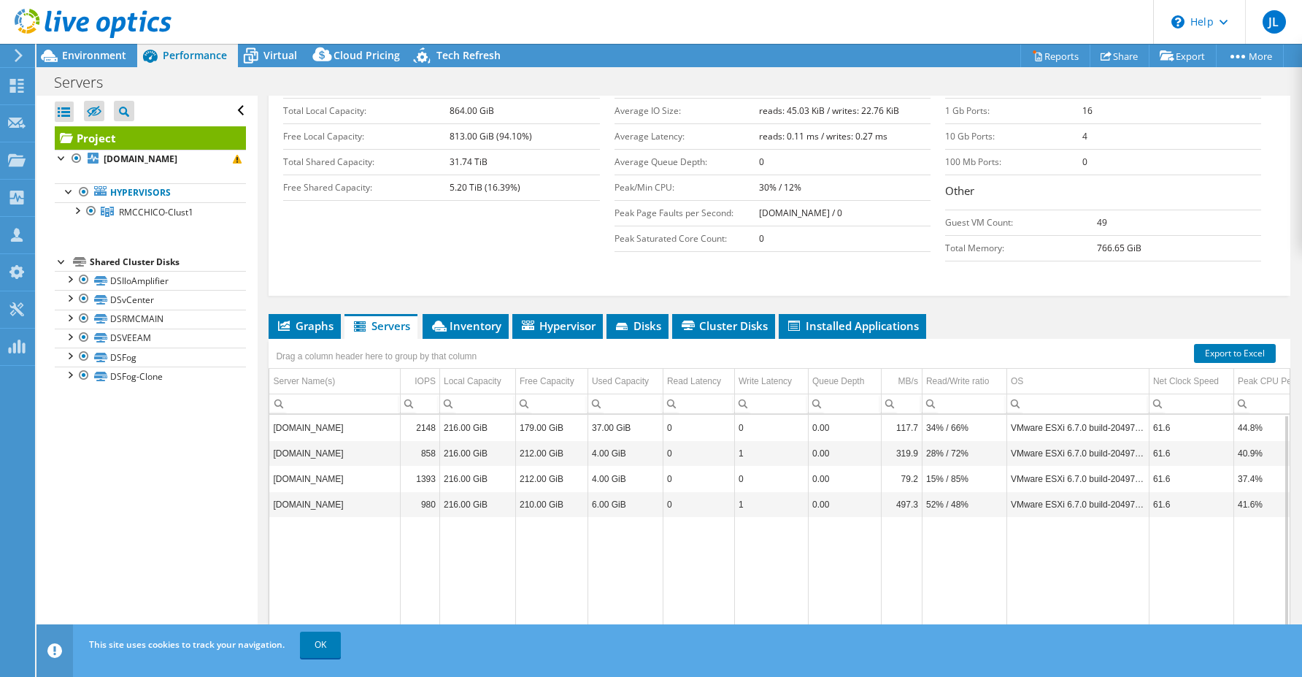
drag, startPoint x: 682, startPoint y: 615, endPoint x: 569, endPoint y: 448, distance: 201.2
click at [452, 617] on body "JL Channel Partner [PERSON_NAME] [PERSON_NAME][EMAIL_ADDRESS][DOMAIN_NAME] Shi …" at bounding box center [651, 338] width 1302 height 677
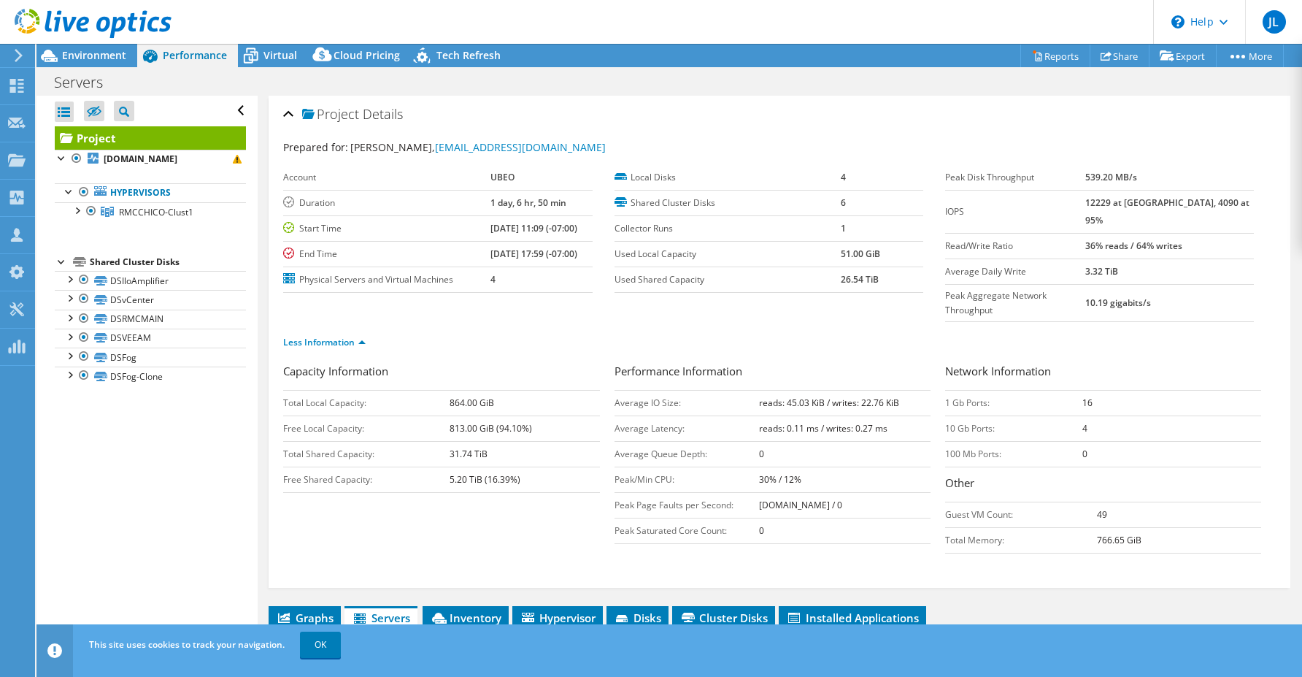
drag, startPoint x: 506, startPoint y: 371, endPoint x: 409, endPoint y: 366, distance: 96.5
click at [409, 390] on tr "Total Local Capacity: 864.00 GiB" at bounding box center [441, 403] width 316 height 26
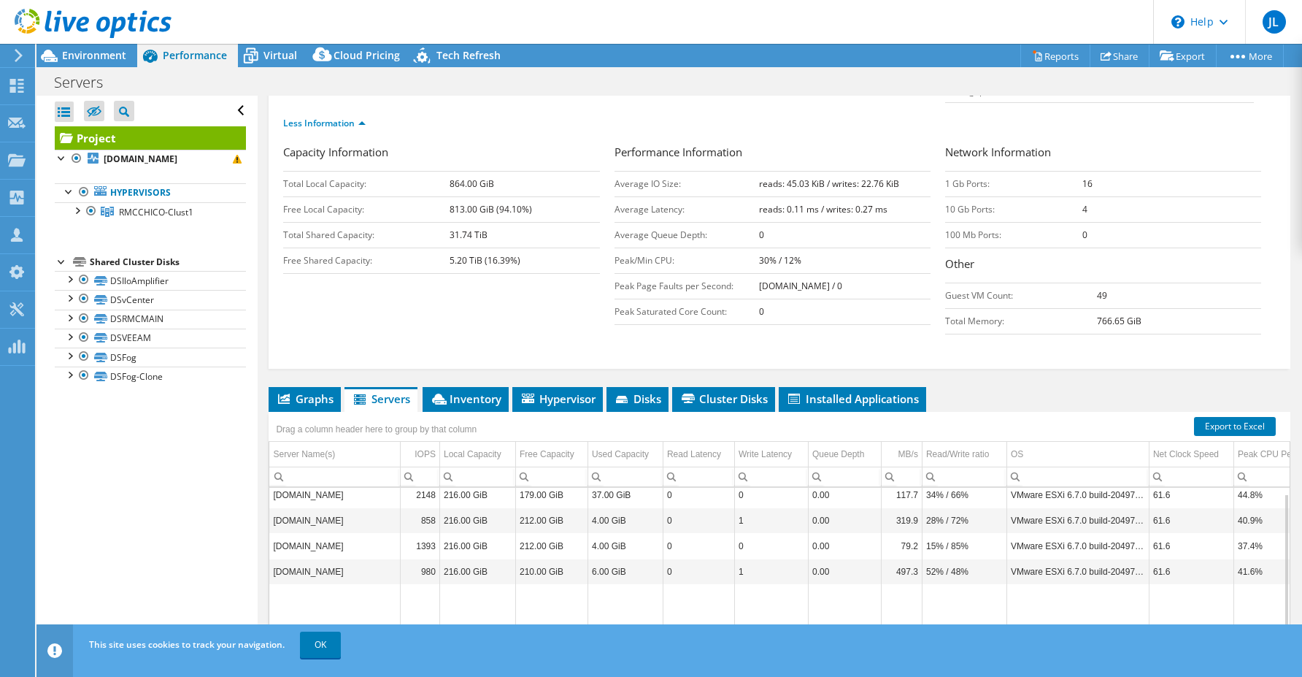
scroll to position [292, 0]
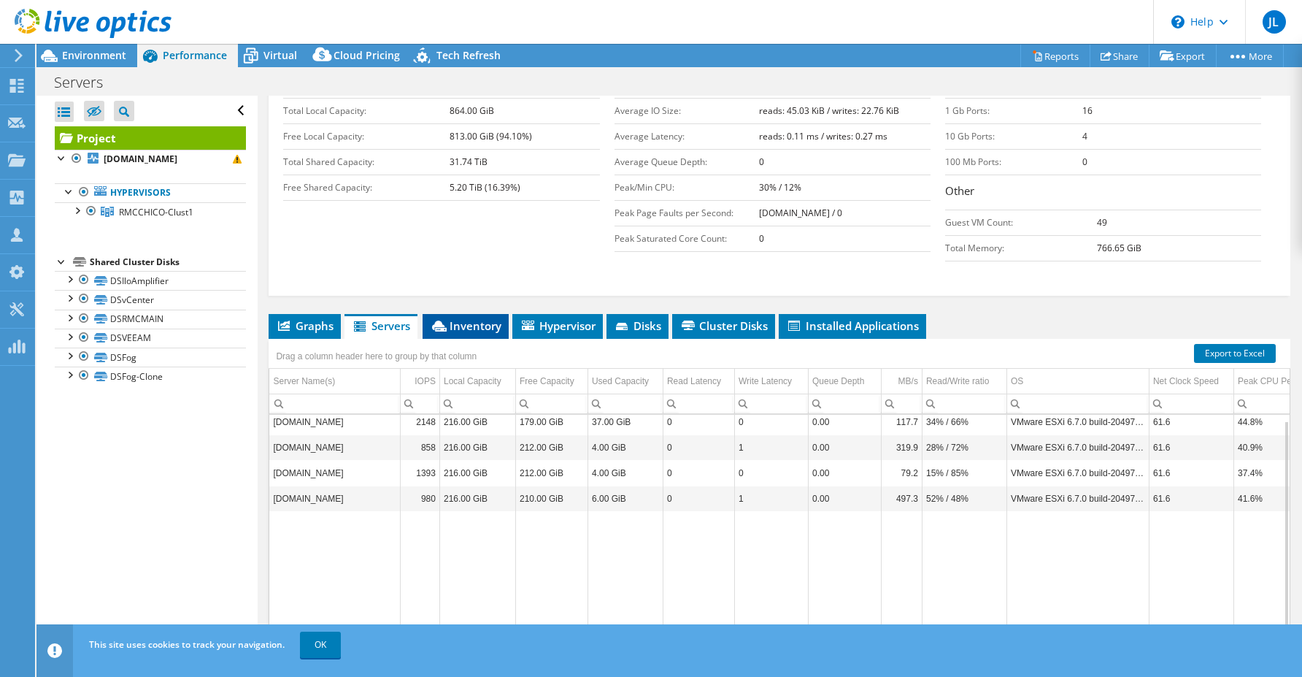
click at [469, 318] on span "Inventory" at bounding box center [466, 325] width 72 height 15
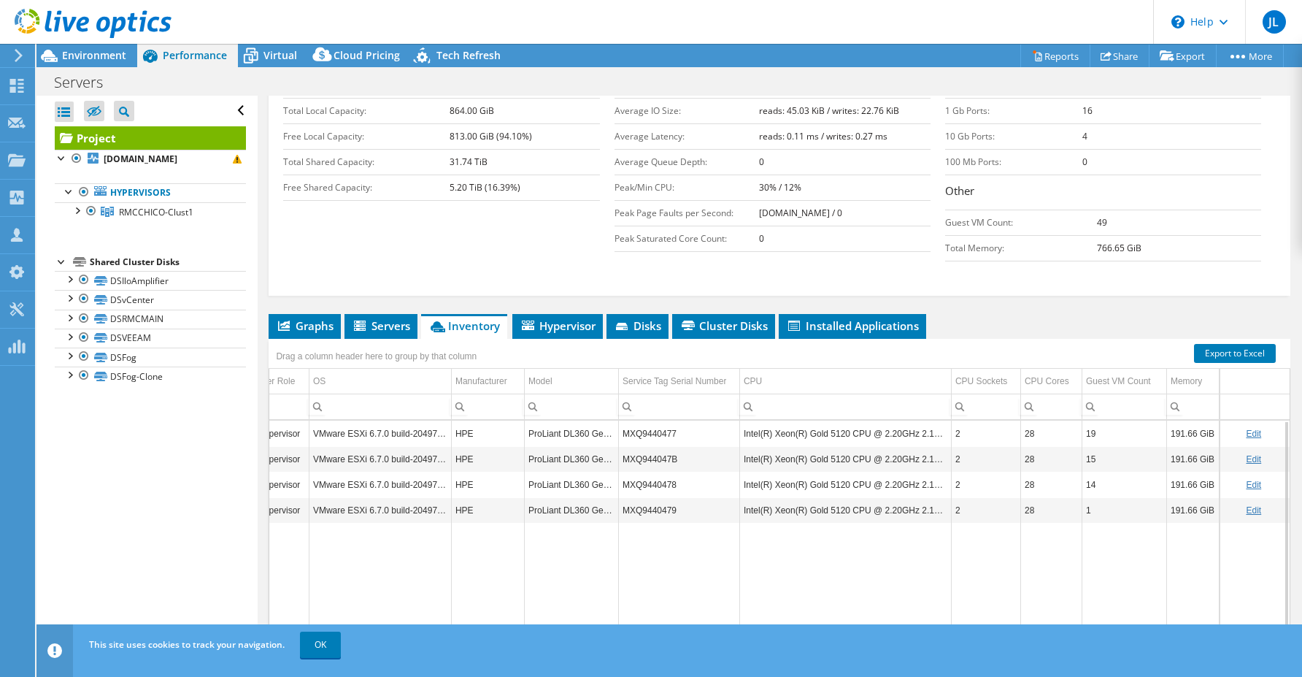
scroll to position [0, 0]
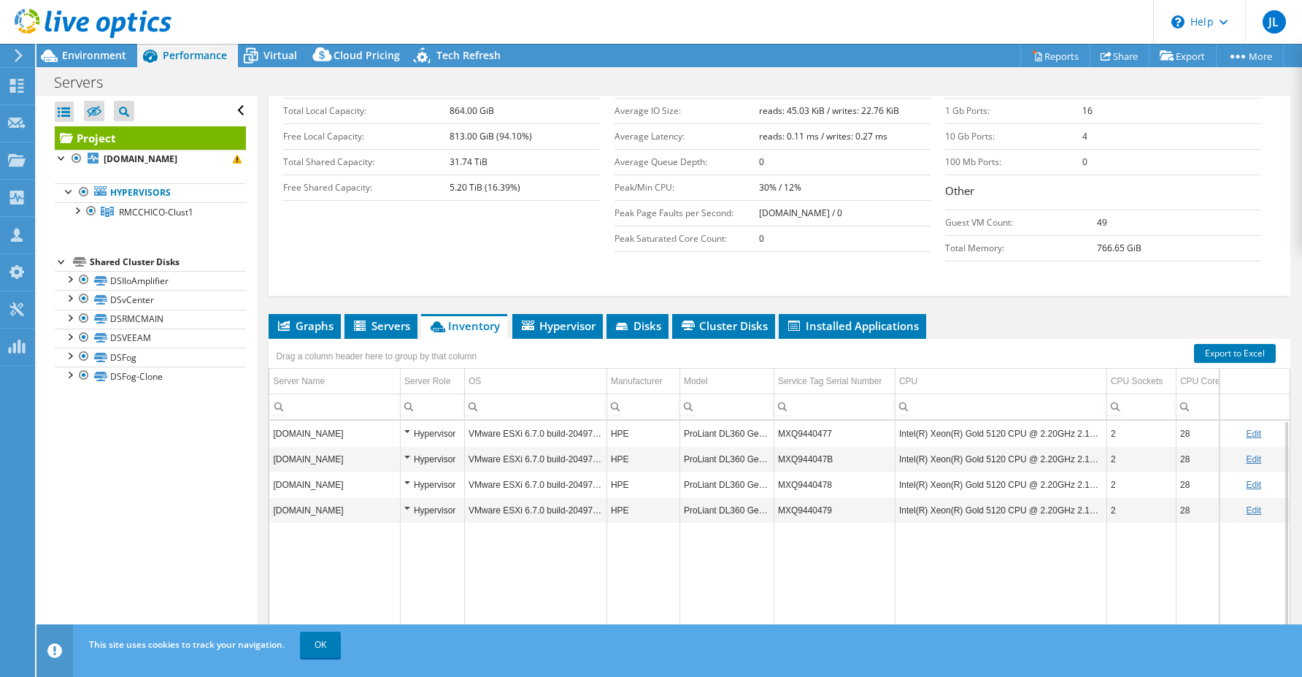
drag, startPoint x: 845, startPoint y: 616, endPoint x: 542, endPoint y: 552, distance: 309.5
click at [569, 598] on body "JL Channel Partner [PERSON_NAME] [PERSON_NAME][EMAIL_ADDRESS][DOMAIN_NAME] Shi …" at bounding box center [651, 338] width 1302 height 677
click at [841, 318] on span "Installed Applications" at bounding box center [852, 325] width 133 height 15
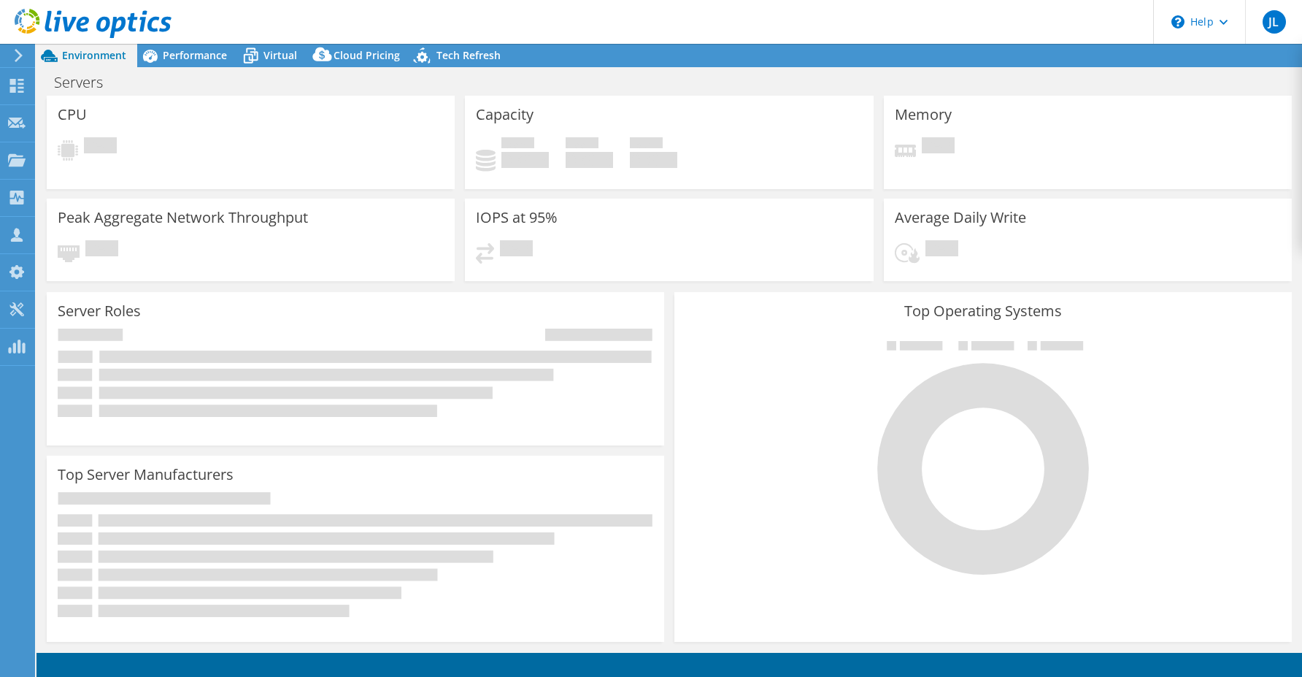
select select "USD"
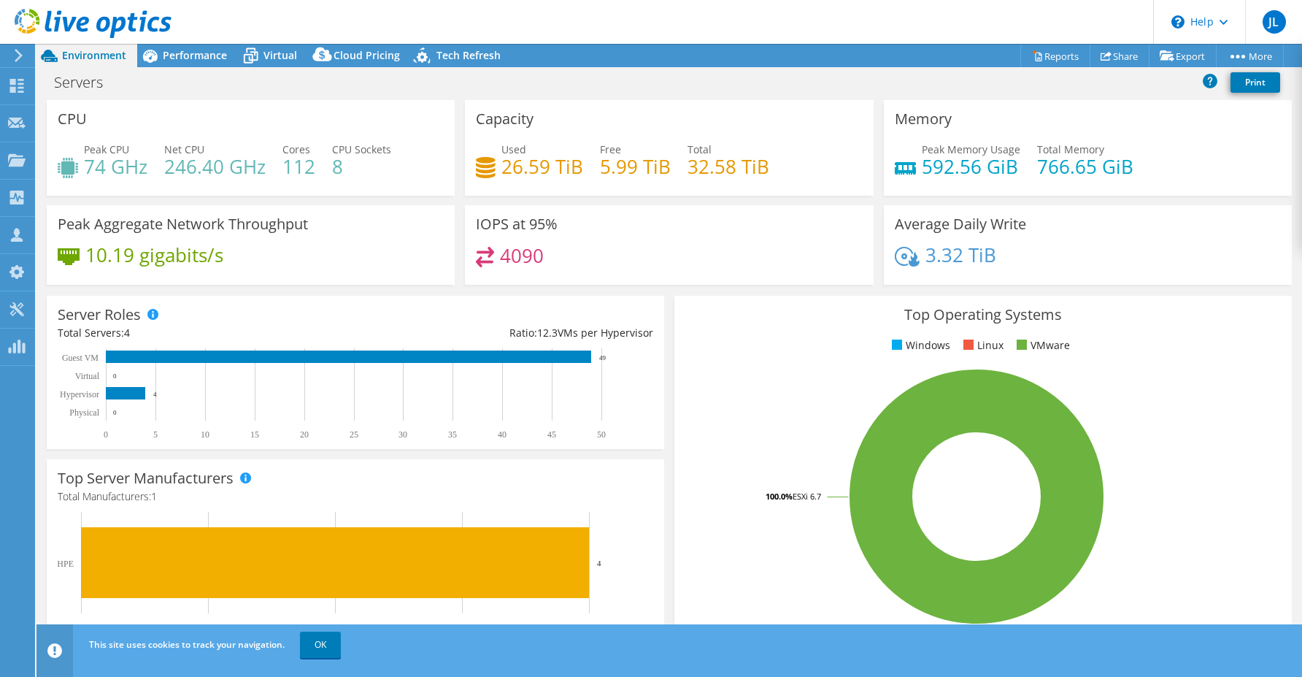
click at [320, 243] on div "Peak Aggregate Network Throughput 10.19 gigabits/s" at bounding box center [251, 245] width 408 height 80
click at [250, 220] on h3 "Peak Aggregate Network Throughput" at bounding box center [183, 224] width 250 height 16
click at [178, 62] on div "Performance" at bounding box center [187, 55] width 101 height 23
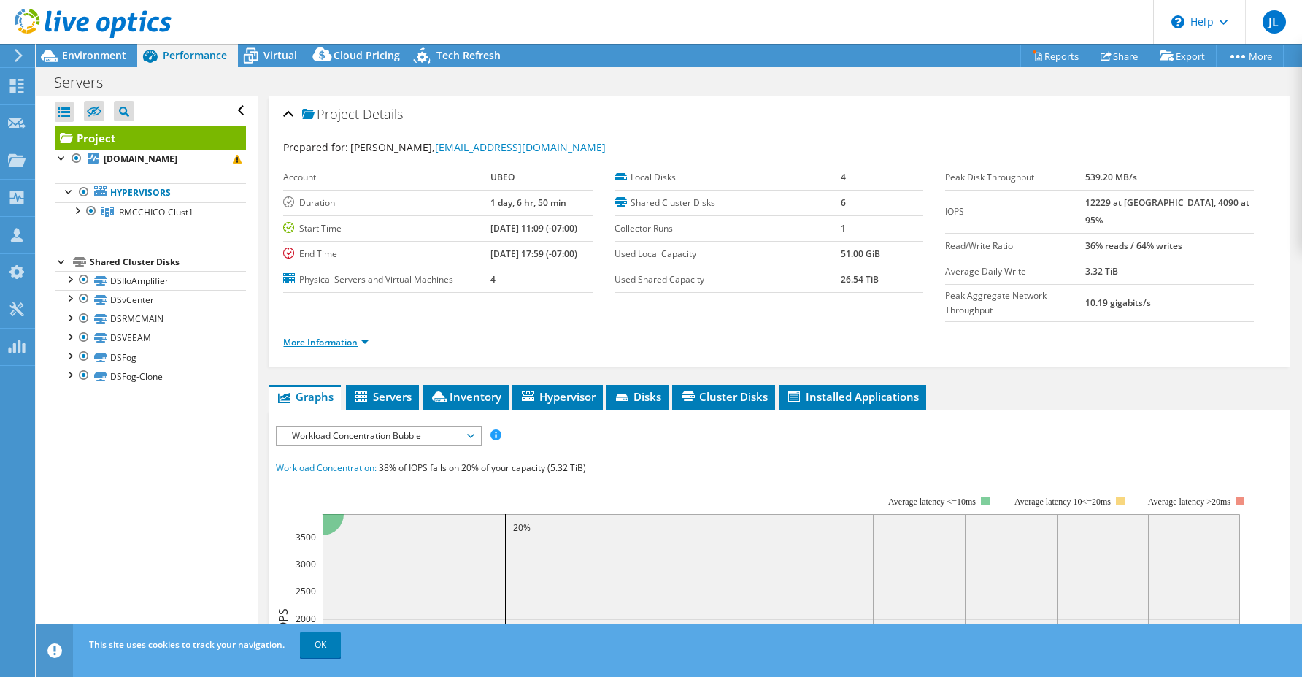
click at [342, 336] on link "More Information" at bounding box center [325, 342] width 85 height 12
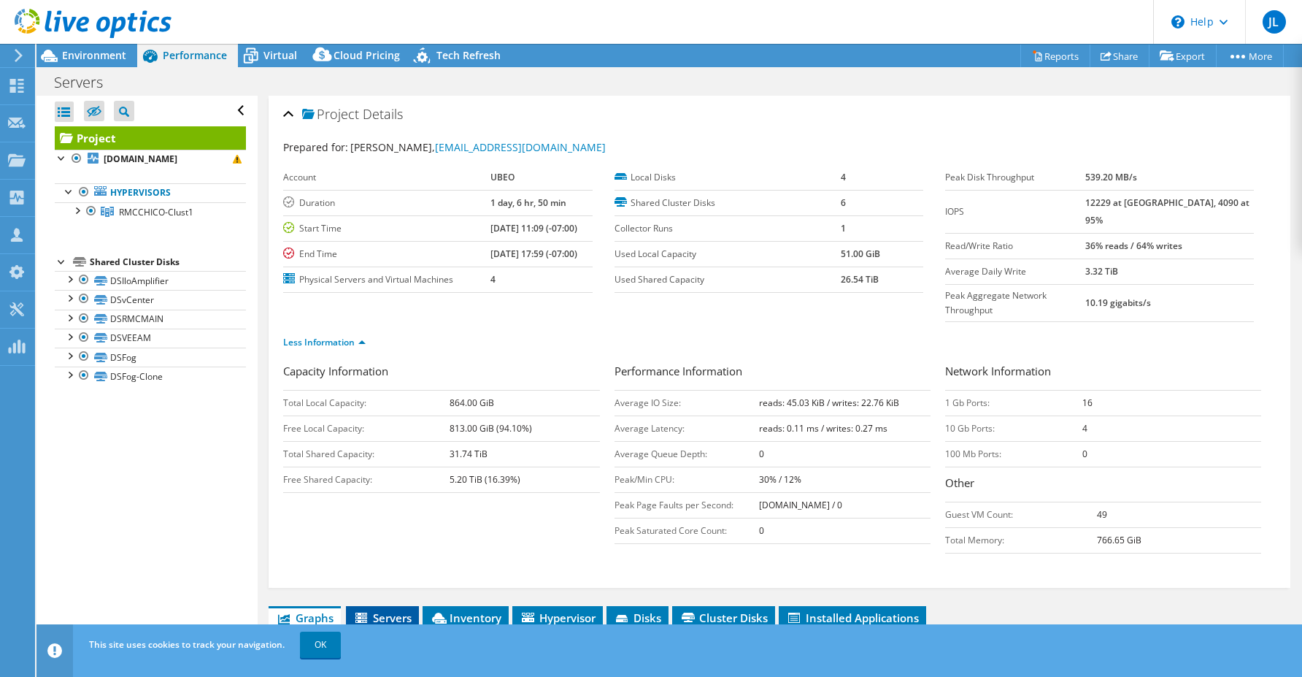
click at [385, 610] on span "Servers" at bounding box center [382, 617] width 58 height 15
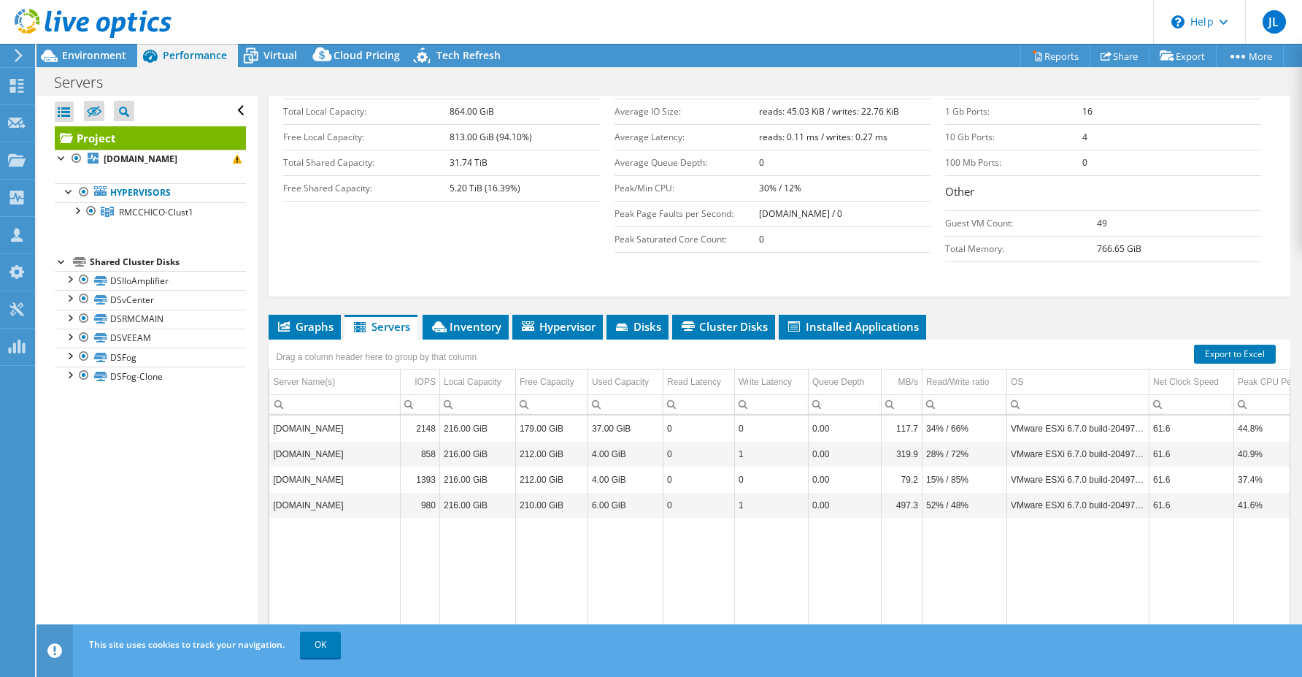
scroll to position [292, 0]
click at [476, 314] on li "Inventory" at bounding box center [466, 326] width 86 height 25
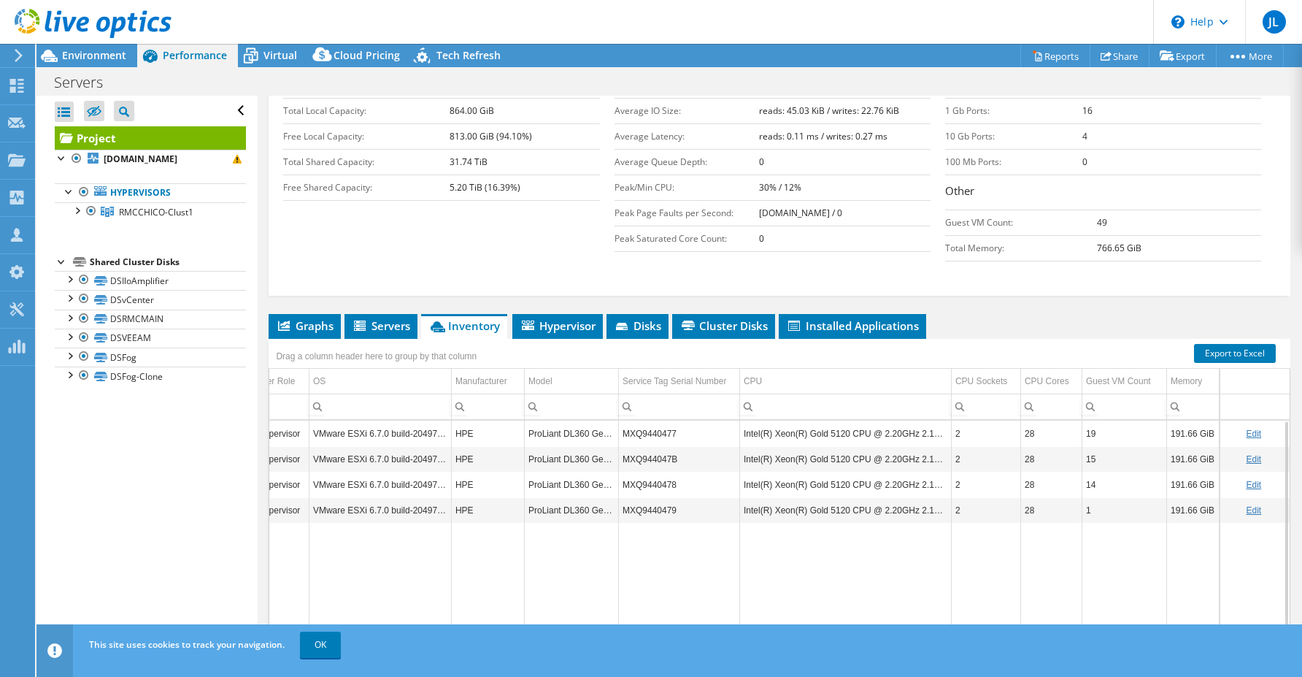
scroll to position [0, 0]
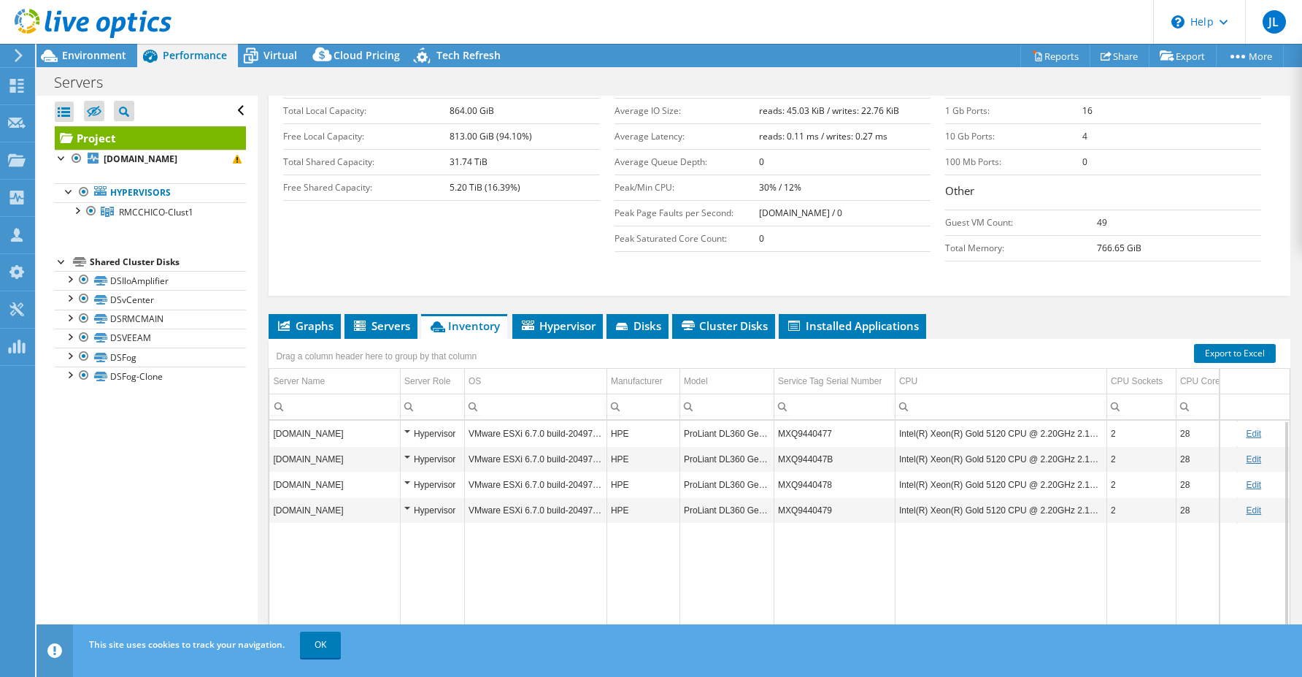
drag, startPoint x: 744, startPoint y: 616, endPoint x: 518, endPoint y: 573, distance: 229.6
click at [515, 602] on body "JL Channel Partner [PERSON_NAME] [PERSON_NAME][EMAIL_ADDRESS][DOMAIN_NAME] Shi …" at bounding box center [651, 338] width 1302 height 677
click at [538, 318] on span "Hypervisor" at bounding box center [558, 325] width 76 height 15
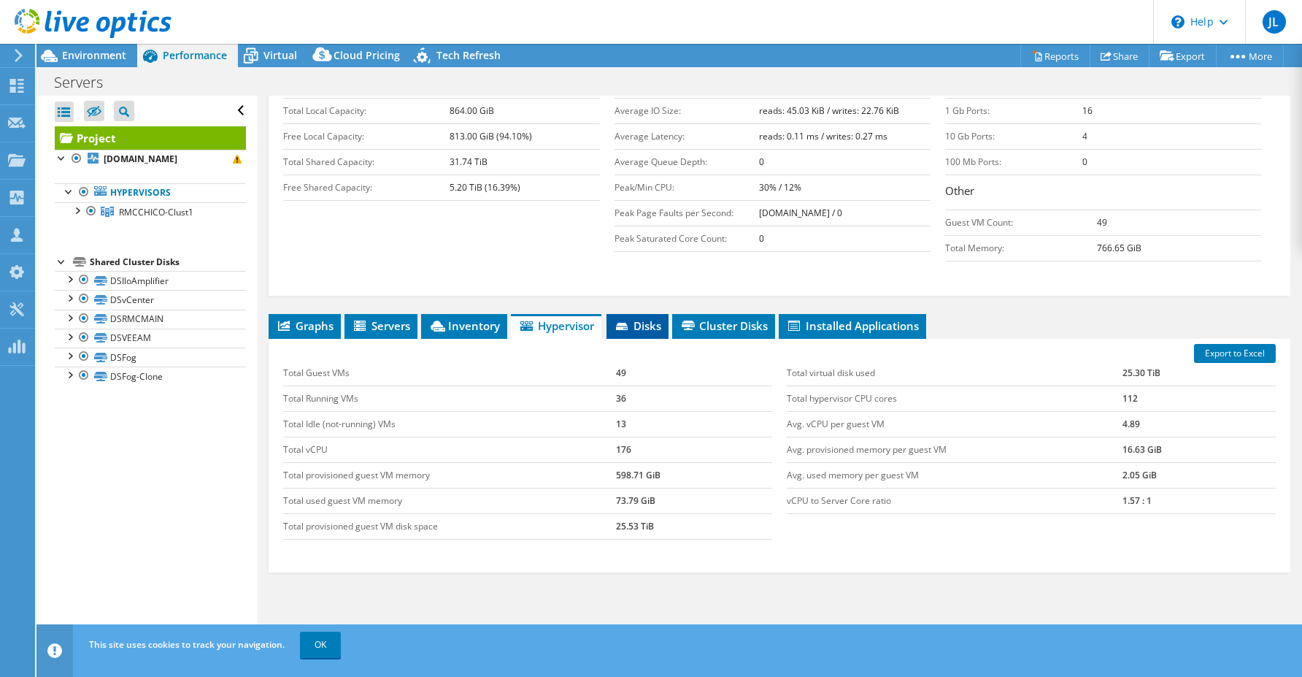
click at [630, 323] on icon at bounding box center [623, 327] width 15 height 9
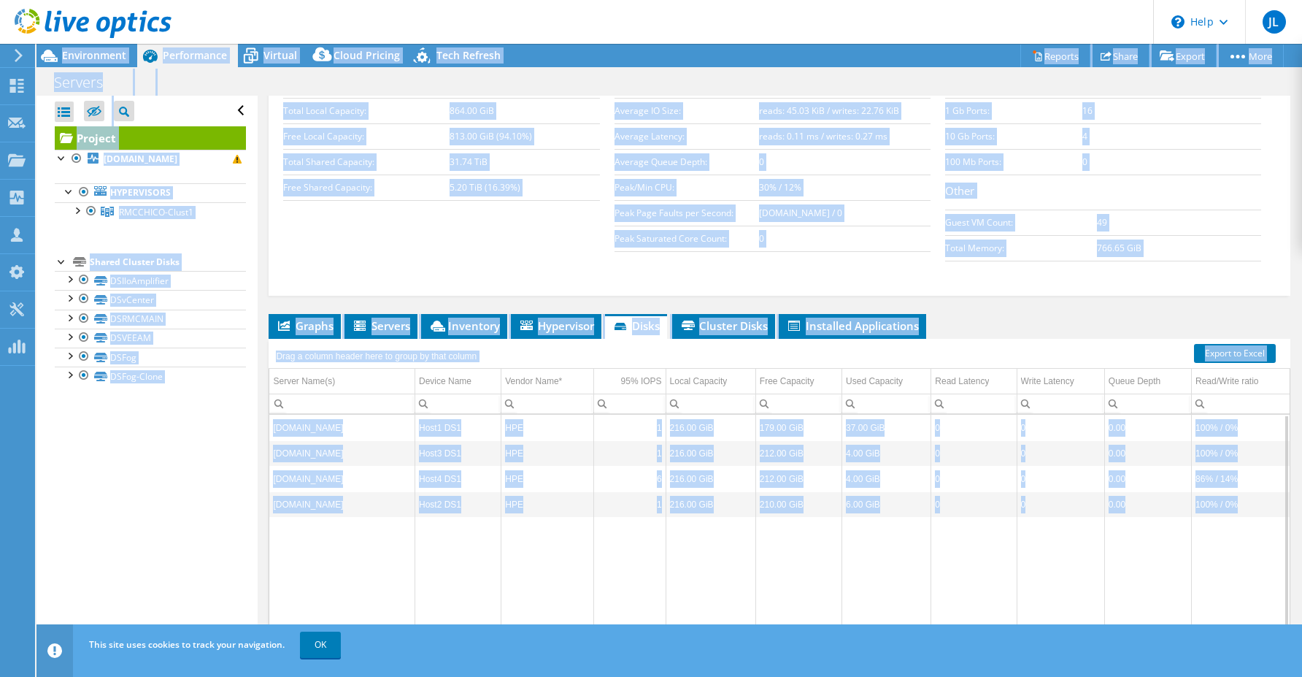
drag, startPoint x: 690, startPoint y: 618, endPoint x: 992, endPoint y: 623, distance: 302.2
click at [992, 623] on section "Export to Excel Drag a column header here to group by that column Server Name(s…" at bounding box center [780, 506] width 1022 height 335
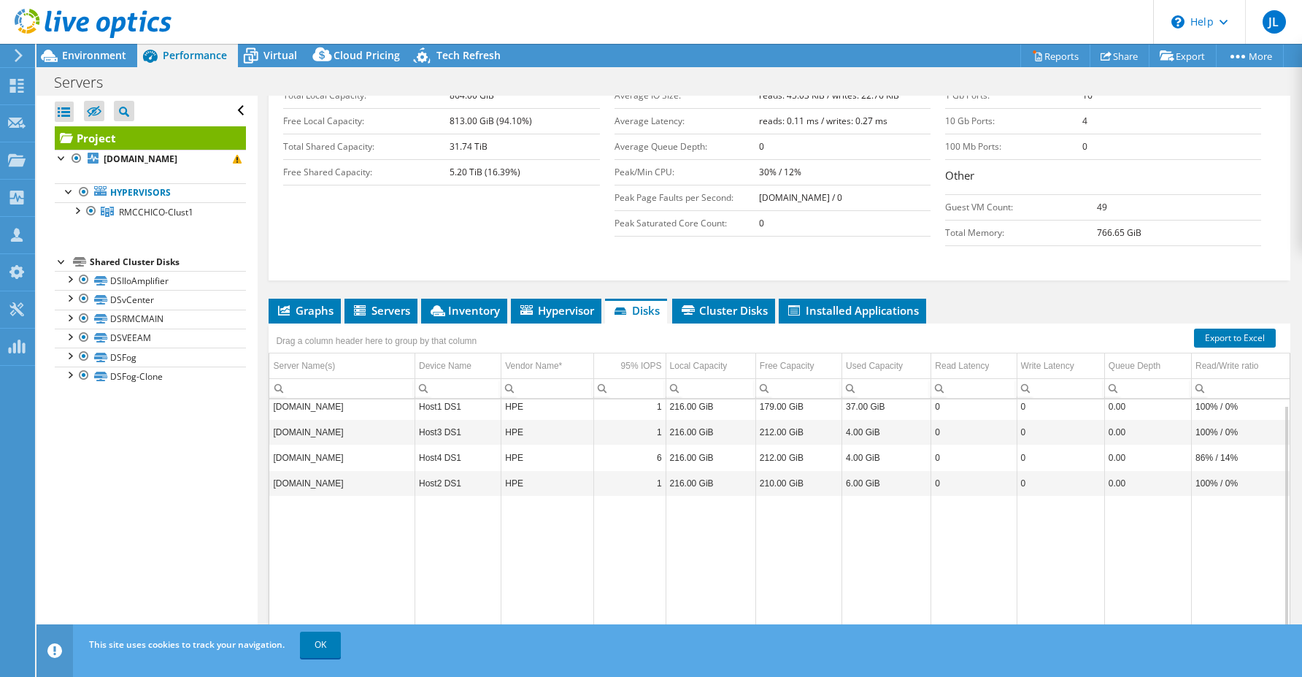
scroll to position [319, 0]
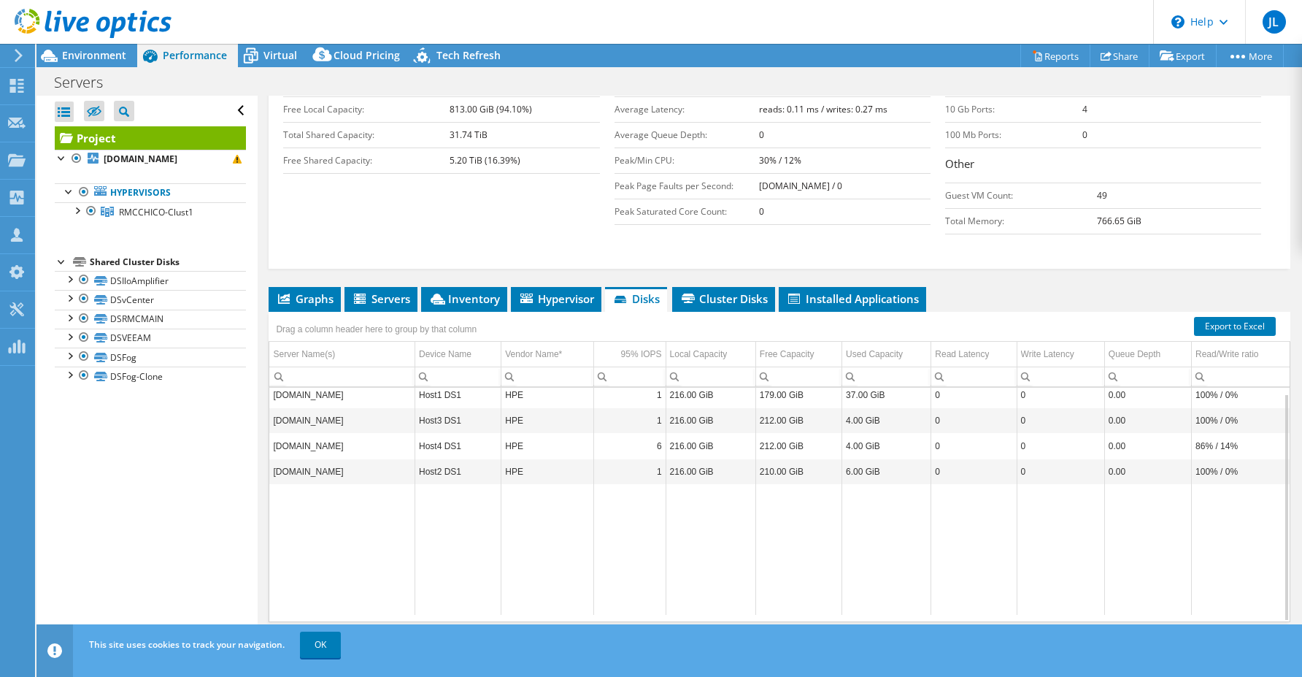
click at [758, 550] on td "Data grid" at bounding box center [798, 549] width 86 height 131
click at [742, 312] on div "Drag a column header here to group by that column" at bounding box center [780, 321] width 1022 height 19
click at [744, 291] on span "Cluster Disks" at bounding box center [723, 298] width 88 height 15
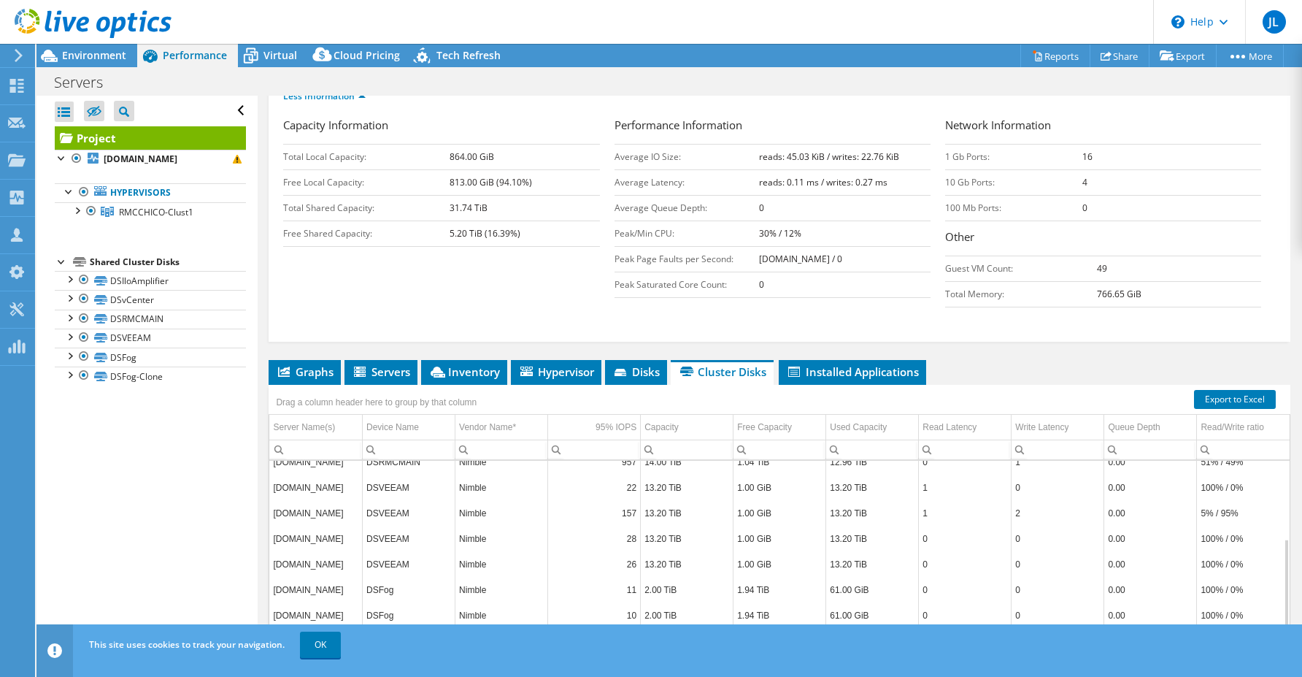
scroll to position [173, 0]
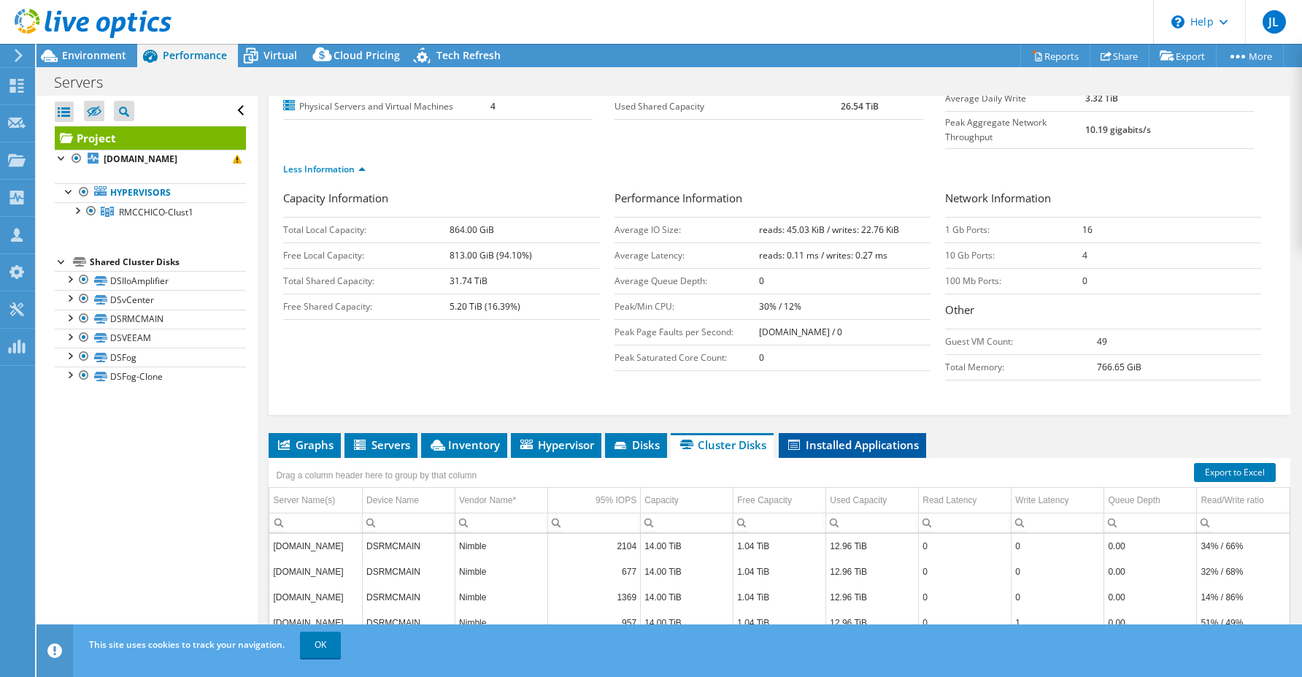
click at [879, 437] on span "Installed Applications" at bounding box center [852, 444] width 133 height 15
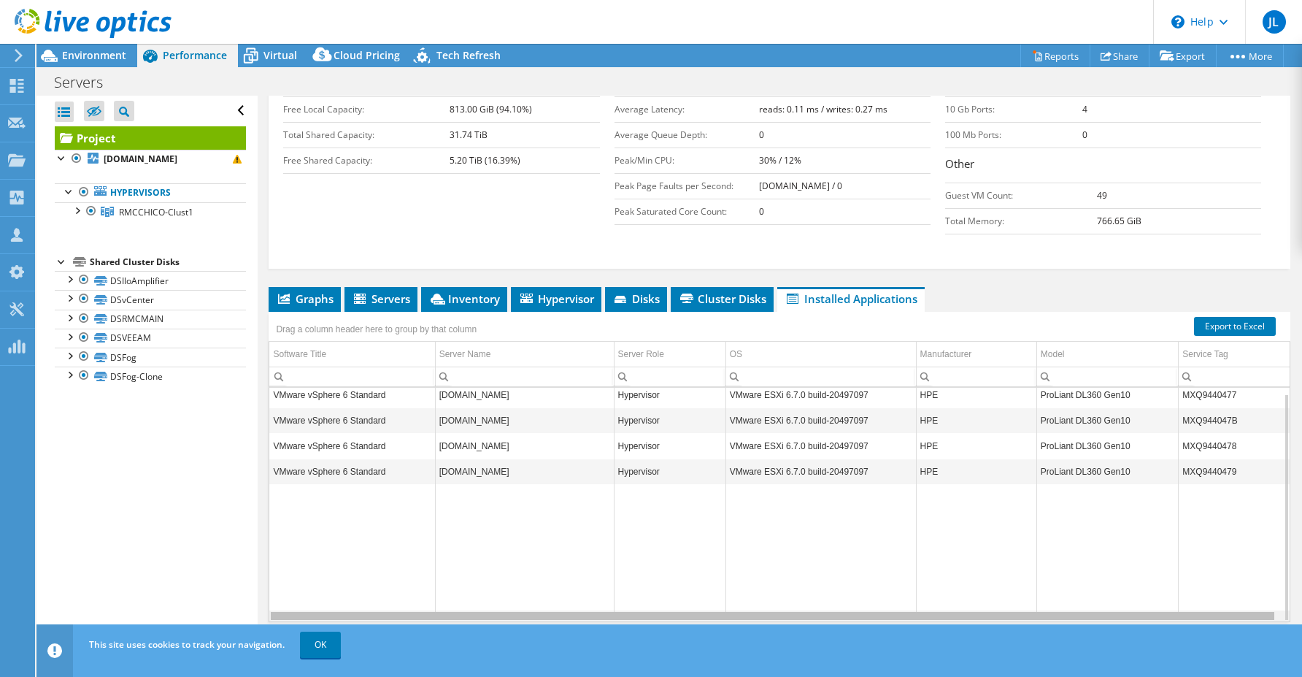
scroll to position [0, 3]
drag, startPoint x: 1050, startPoint y: 589, endPoint x: 1098, endPoint y: 588, distance: 48.2
click at [1098, 588] on body "JL Channel Partner [PERSON_NAME] [PERSON_NAME][EMAIL_ADDRESS][DOMAIN_NAME] Shi …" at bounding box center [651, 338] width 1302 height 677
drag, startPoint x: 1098, startPoint y: 588, endPoint x: 1134, endPoint y: 584, distance: 36.8
click at [1136, 585] on body "JL Channel Partner [PERSON_NAME] [PERSON_NAME][EMAIL_ADDRESS][DOMAIN_NAME] Shi …" at bounding box center [651, 338] width 1302 height 677
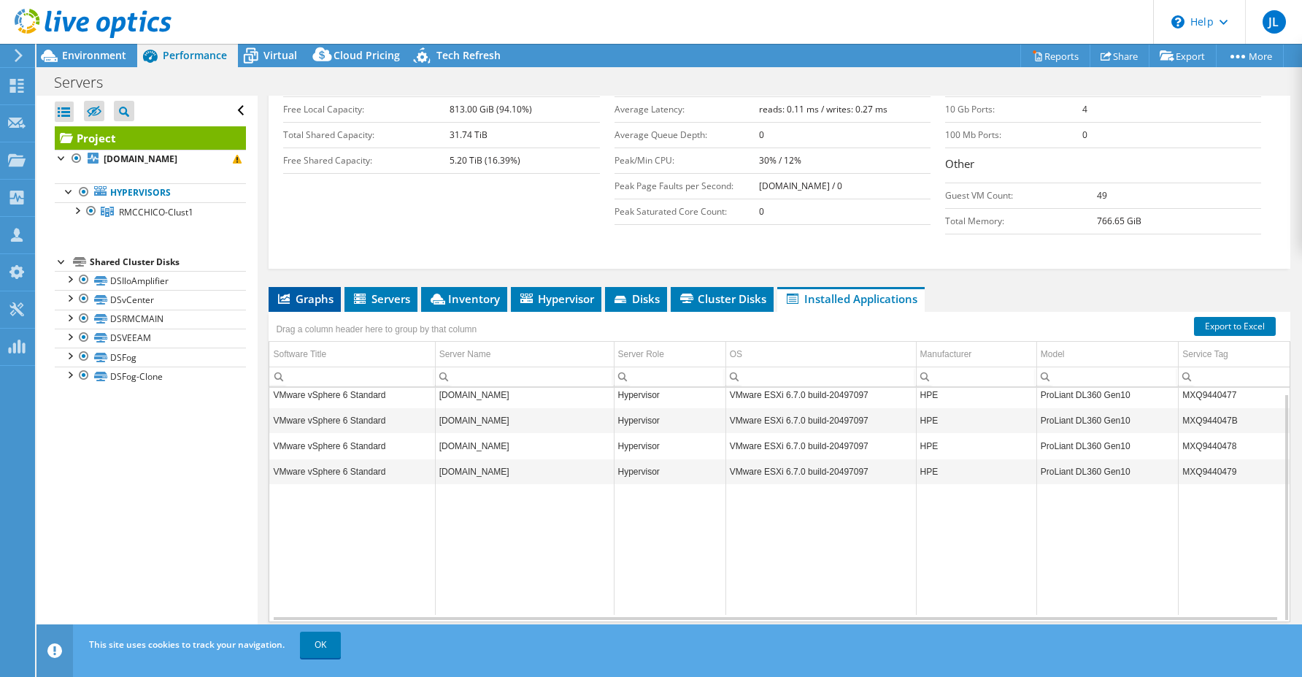
click at [304, 287] on li "Graphs" at bounding box center [305, 299] width 72 height 25
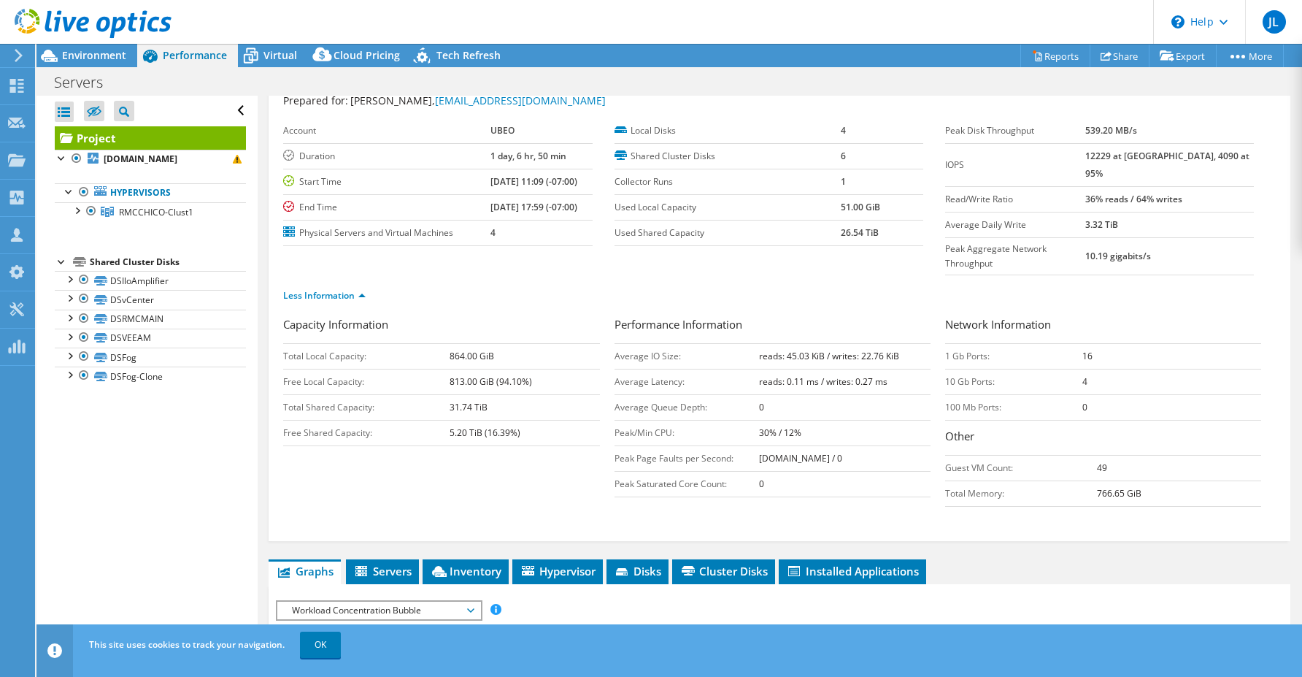
scroll to position [0, 0]
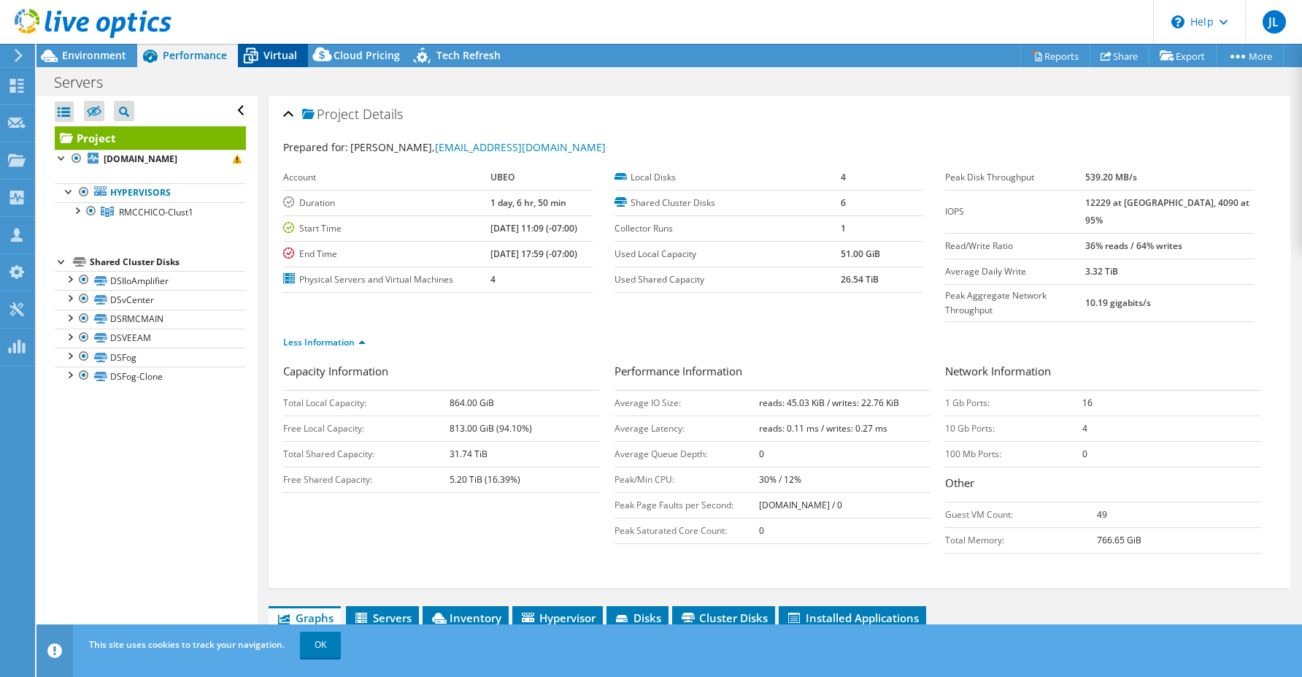
click at [269, 53] on span "Virtual" at bounding box center [280, 55] width 34 height 14
